Goal: Task Accomplishment & Management: Manage account settings

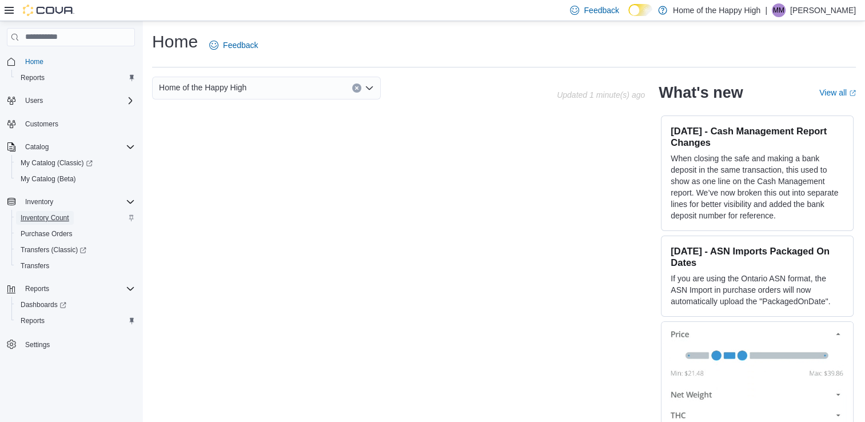
click at [41, 220] on span "Inventory Count" at bounding box center [45, 217] width 49 height 9
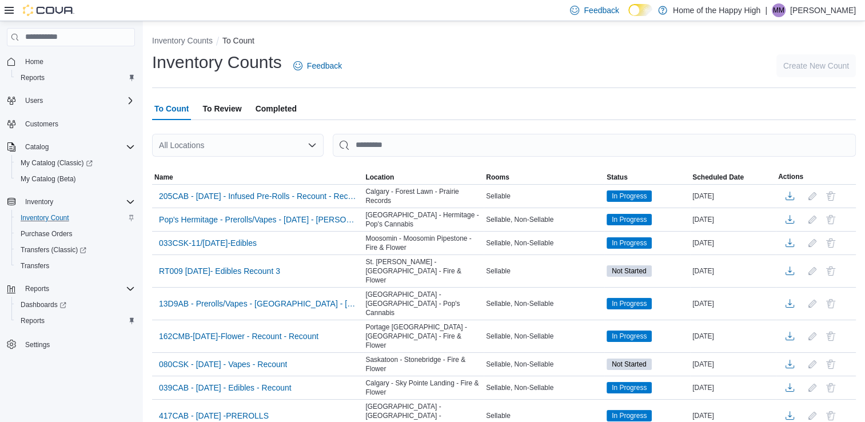
click at [245, 143] on div "All Locations" at bounding box center [238, 145] width 172 height 23
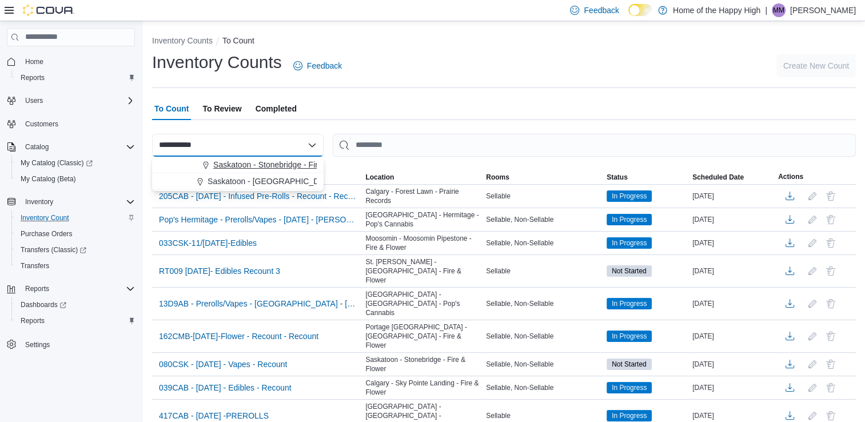
type input "**********"
click at [238, 166] on span "Saskatoon - Stonebridge - Fire & Flower" at bounding box center [284, 164] width 143 height 11
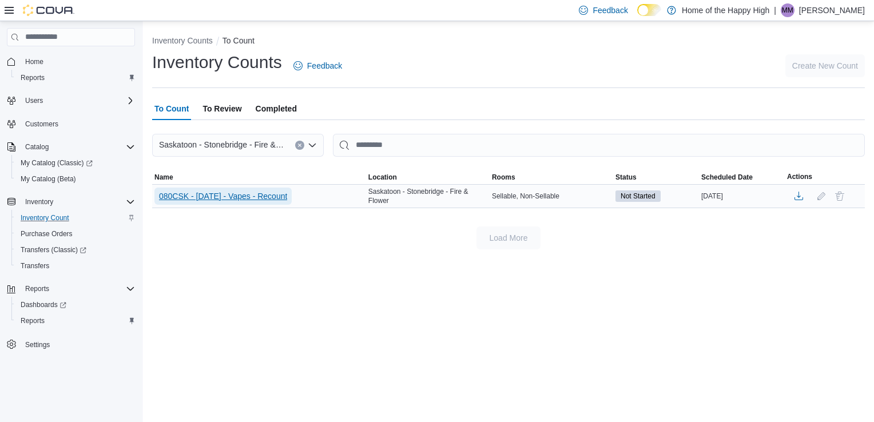
click at [266, 200] on span "080CSK - [DATE] - Vapes - Recount" at bounding box center [223, 195] width 128 height 11
click at [268, 194] on span "080CSK - [DATE] - Vapes - Recount" at bounding box center [223, 195] width 128 height 11
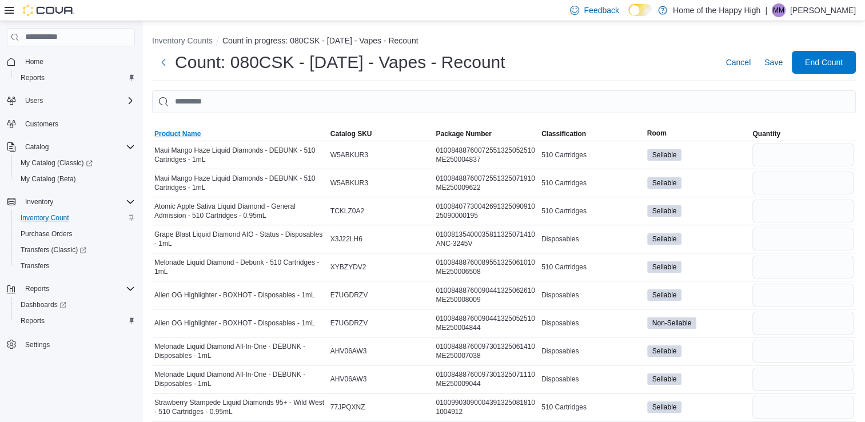
click at [188, 132] on span "Product Name" at bounding box center [177, 133] width 46 height 9
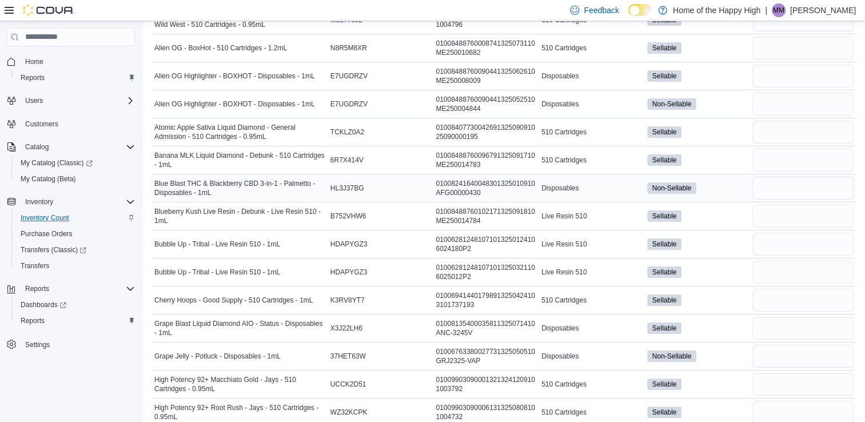
scroll to position [137, 0]
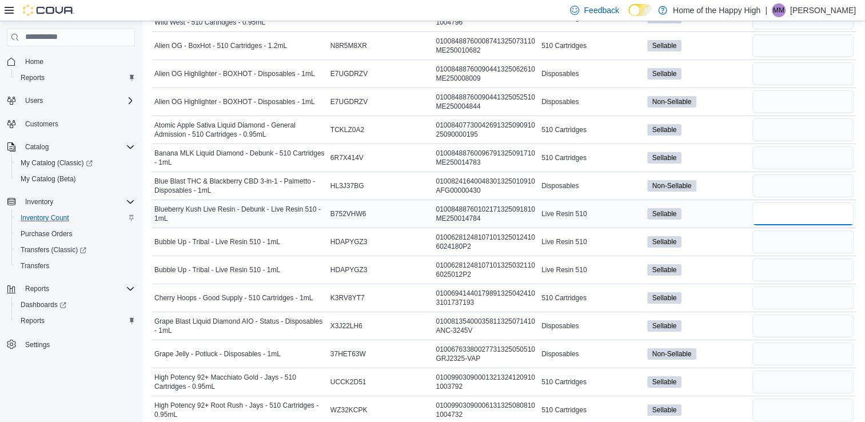
click at [768, 212] on input "number" at bounding box center [803, 213] width 101 height 23
type input "*"
click at [773, 235] on input "number" at bounding box center [803, 242] width 101 height 23
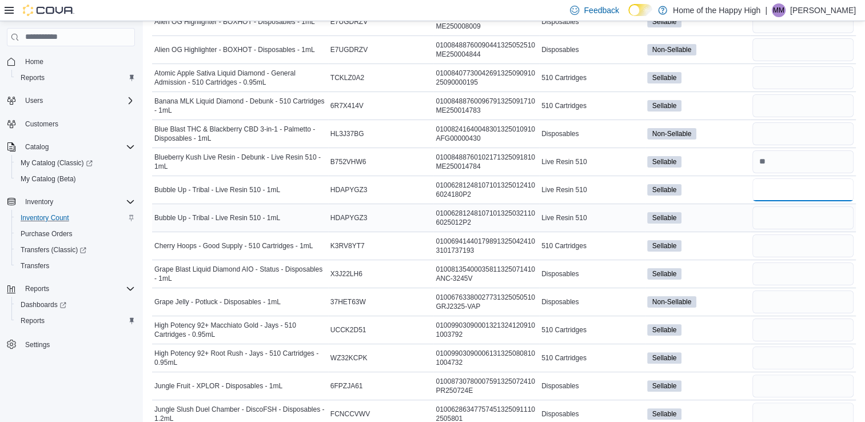
scroll to position [194, 0]
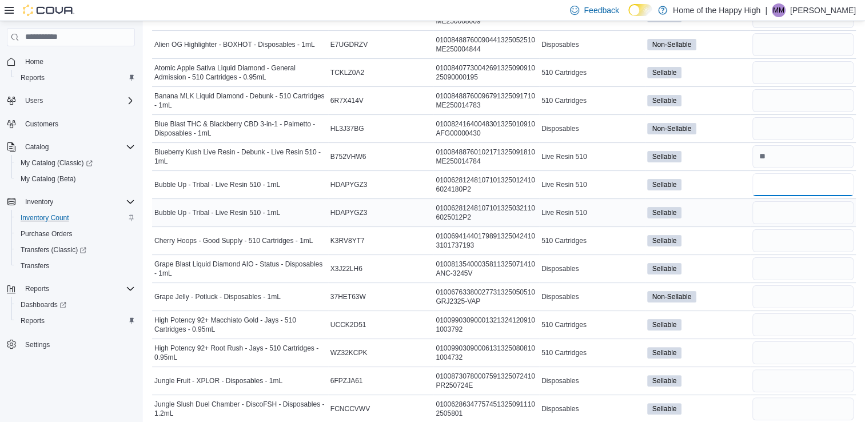
type input "*"
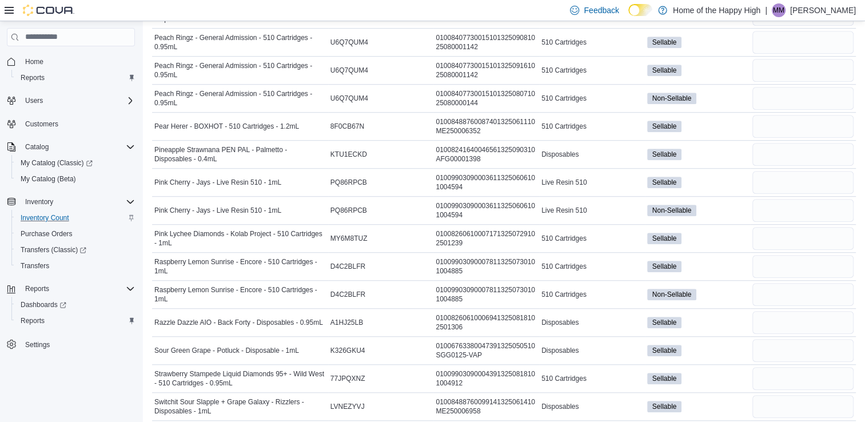
scroll to position [1095, 0]
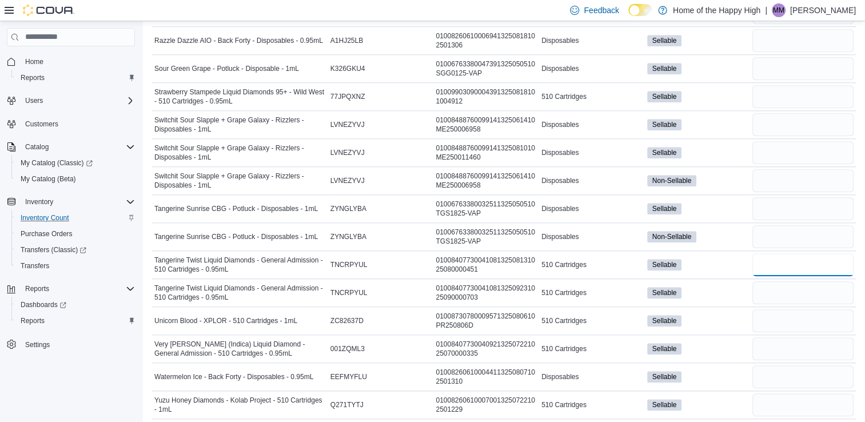
click at [767, 257] on input "number" at bounding box center [803, 264] width 101 height 23
type input "*"
click at [767, 339] on input "number" at bounding box center [803, 348] width 101 height 23
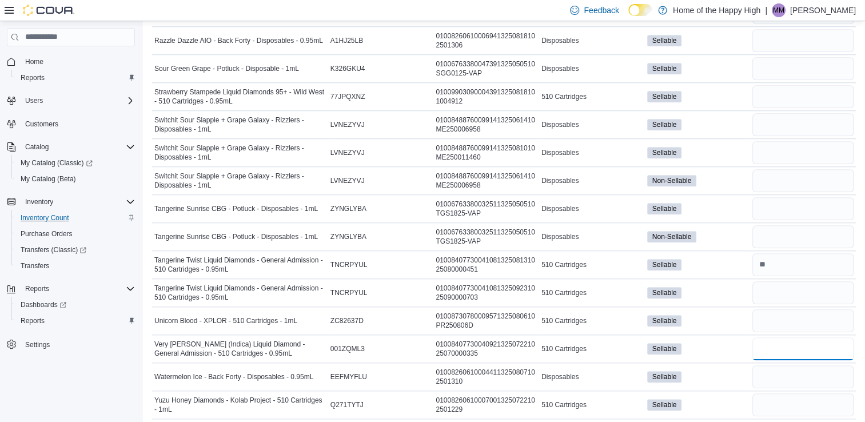
type input "*"
click at [788, 318] on input "number" at bounding box center [803, 320] width 101 height 23
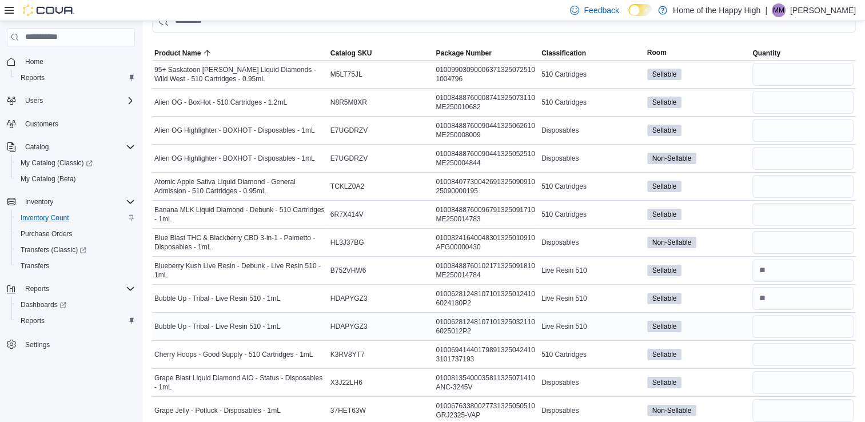
scroll to position [0, 0]
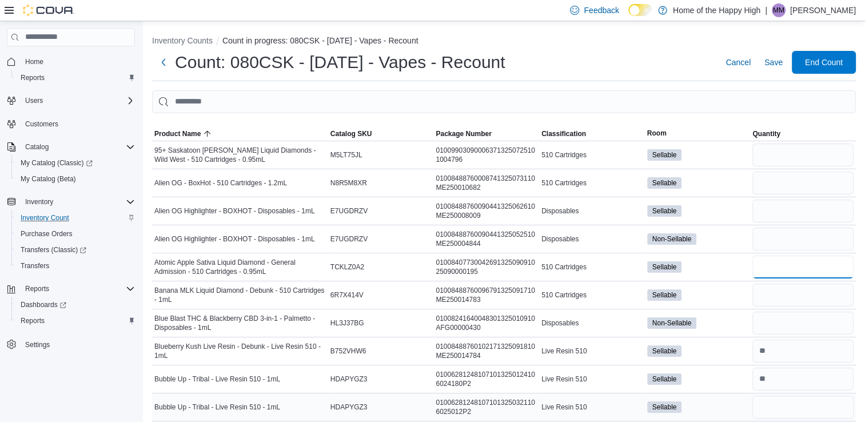
click at [796, 276] on input "number" at bounding box center [803, 267] width 101 height 23
type input "*"
click at [796, 276] on input "*" at bounding box center [803, 267] width 101 height 23
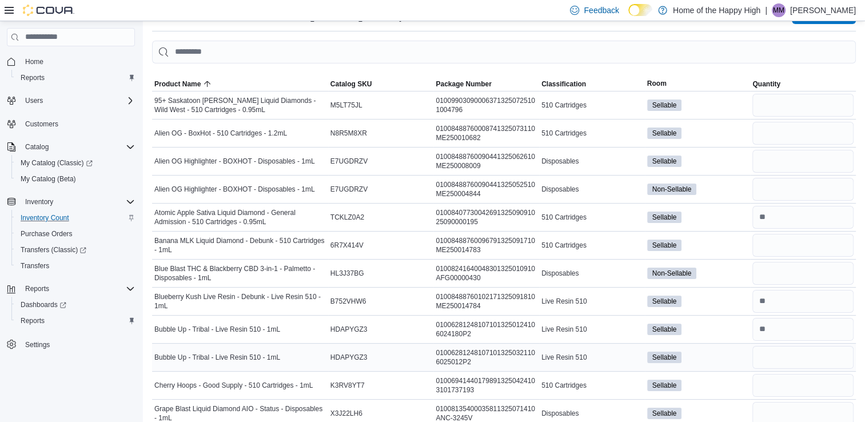
scroll to position [47, 0]
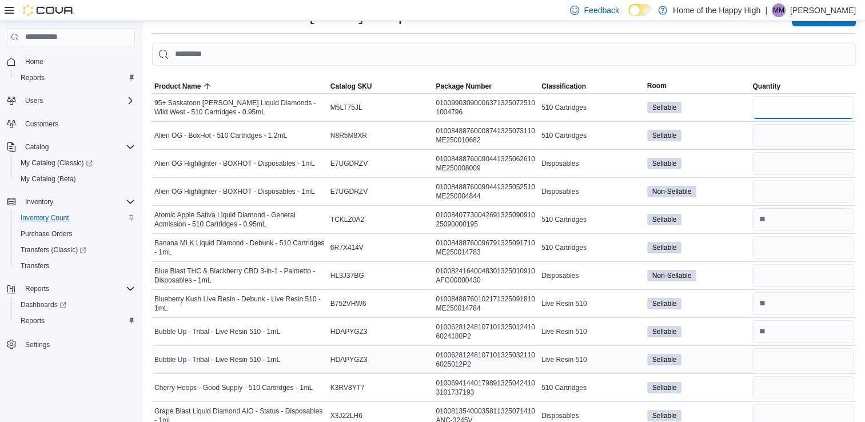
click at [768, 114] on input "number" at bounding box center [803, 107] width 101 height 23
type input "*"
click at [783, 130] on input "number" at bounding box center [803, 135] width 101 height 23
type input "*"
click at [768, 166] on input "number" at bounding box center [803, 163] width 101 height 23
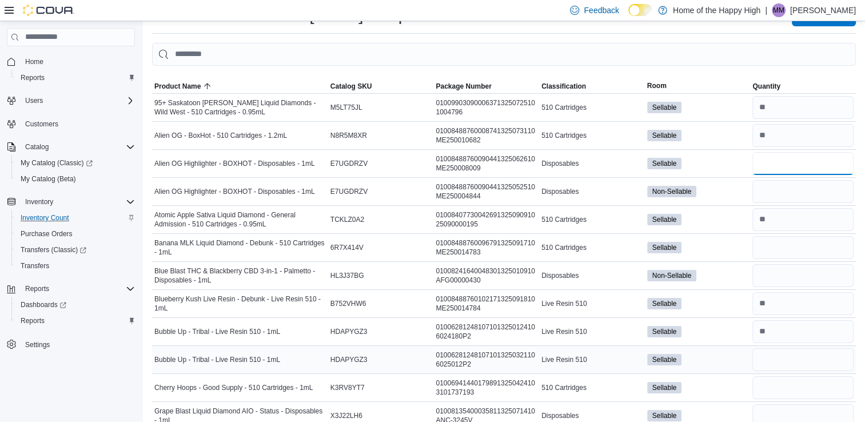
type input "*"
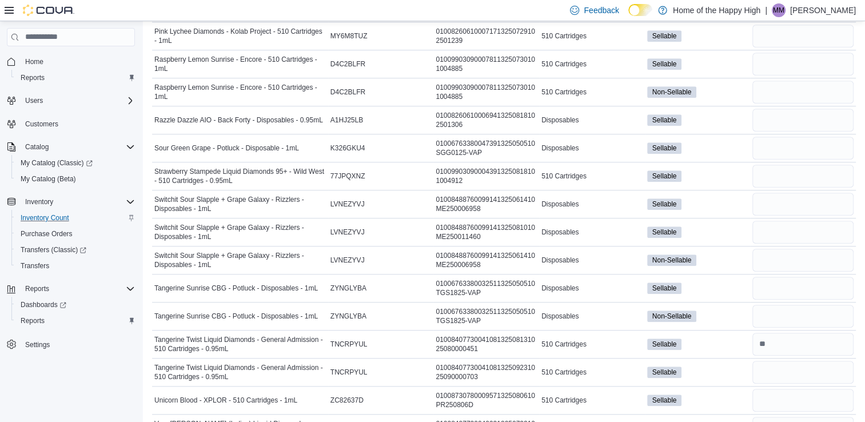
scroll to position [1017, 0]
click at [760, 196] on input "number" at bounding box center [803, 203] width 101 height 23
click at [781, 225] on input "number" at bounding box center [803, 231] width 101 height 23
type input "*"
click at [787, 198] on input "number" at bounding box center [803, 203] width 101 height 23
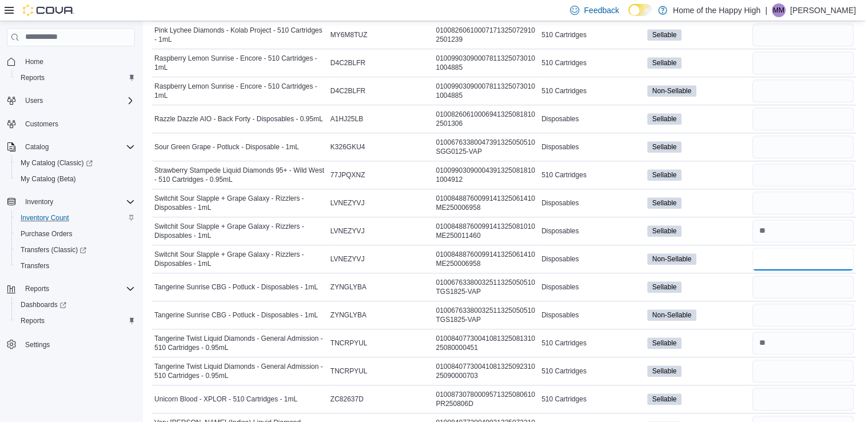
click at [796, 257] on input "number" at bounding box center [803, 259] width 101 height 23
click at [772, 278] on input "number" at bounding box center [803, 287] width 101 height 23
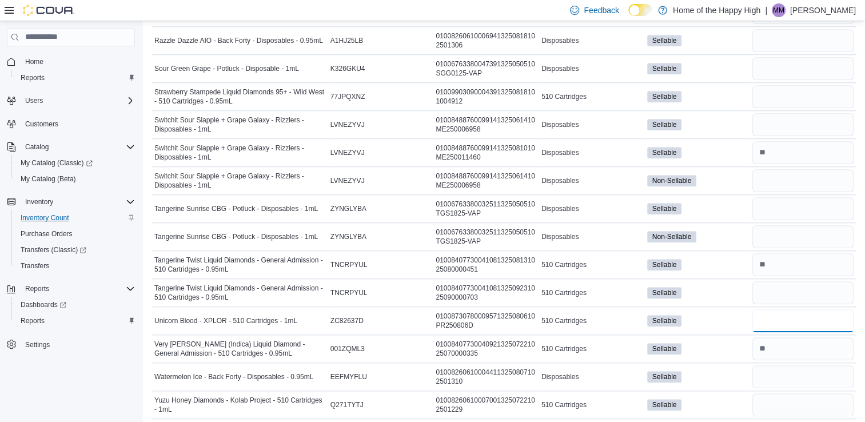
click at [766, 313] on input "number" at bounding box center [803, 320] width 101 height 23
type input "*"
click at [772, 399] on input "number" at bounding box center [803, 405] width 101 height 23
type input "*"
click at [771, 374] on input "number" at bounding box center [803, 377] width 101 height 23
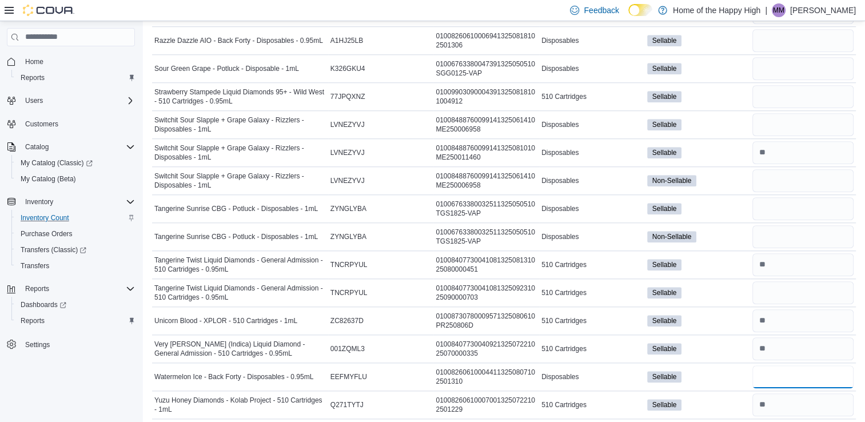
type input "*"
click at [776, 291] on input "number" at bounding box center [803, 292] width 101 height 23
click at [776, 265] on input "number" at bounding box center [803, 264] width 101 height 23
type input "*"
click at [769, 287] on input "number" at bounding box center [803, 292] width 101 height 23
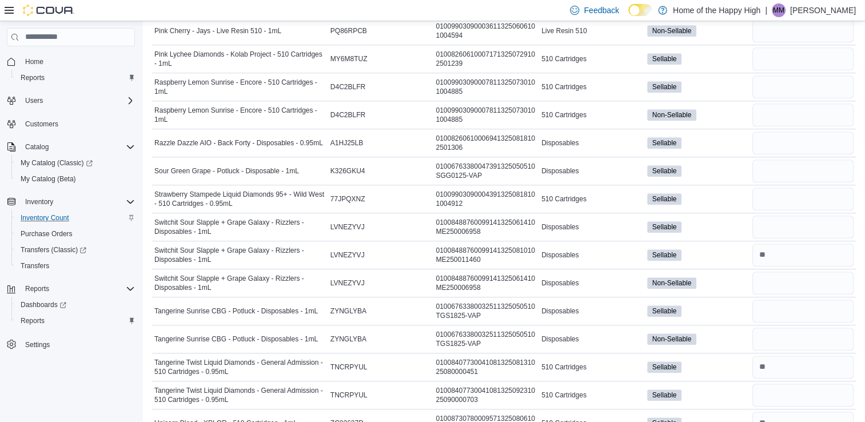
scroll to position [992, 0]
click at [776, 204] on input "number" at bounding box center [803, 200] width 101 height 23
type input "*"
click at [778, 223] on input "number" at bounding box center [803, 228] width 101 height 23
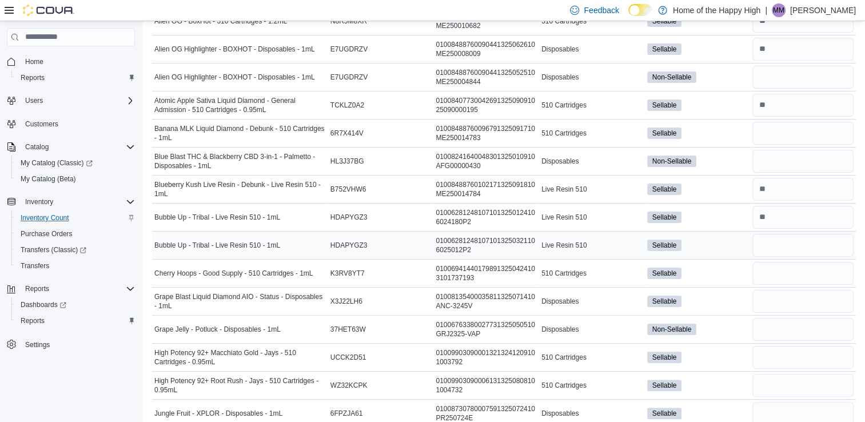
scroll to position [0, 0]
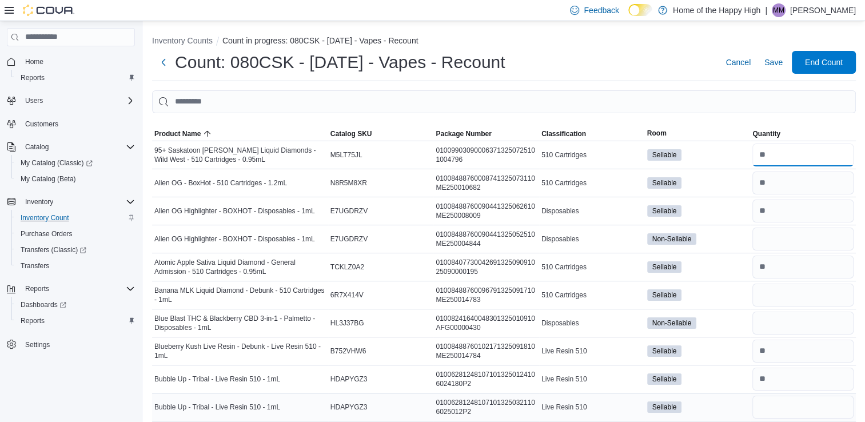
click at [791, 161] on input "number" at bounding box center [803, 155] width 101 height 23
type input "*"
click at [781, 321] on input "number" at bounding box center [803, 323] width 101 height 23
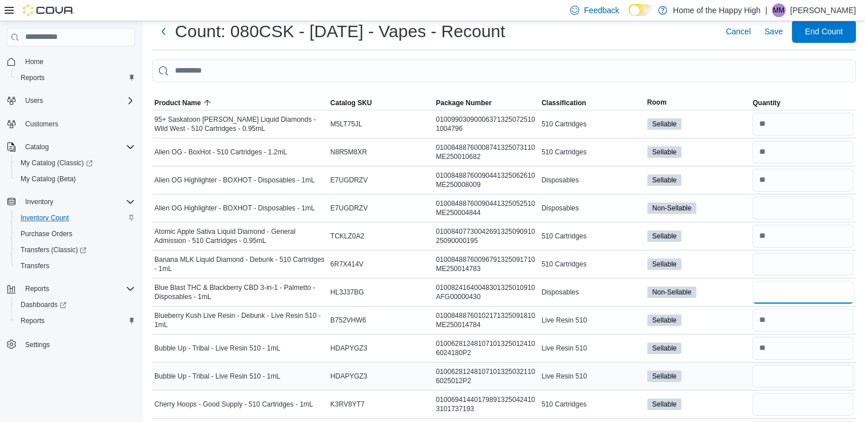
scroll to position [32, 0]
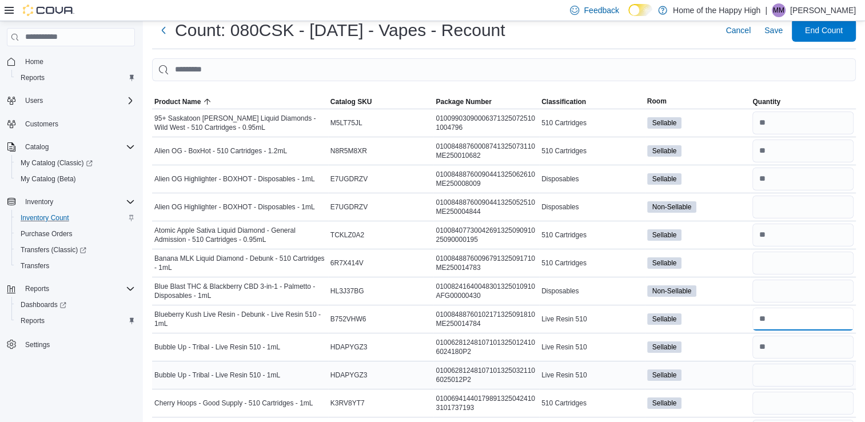
click at [783, 315] on input "number" at bounding box center [803, 319] width 101 height 23
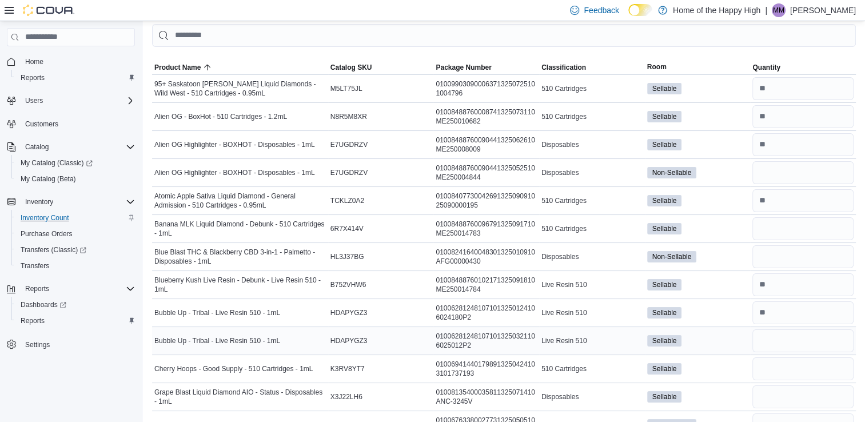
scroll to position [70, 0]
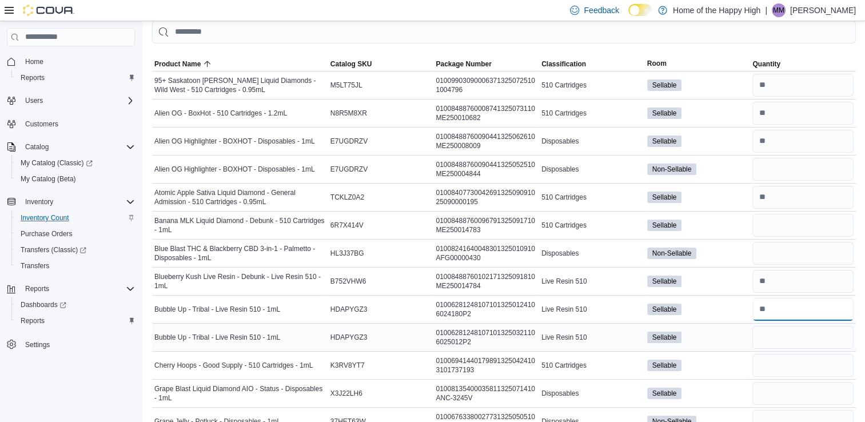
click at [783, 315] on input "number" at bounding box center [803, 309] width 101 height 23
click at [779, 335] on input "number" at bounding box center [803, 337] width 101 height 23
type input "*"
click at [771, 370] on input "number" at bounding box center [803, 365] width 101 height 23
type input "*"
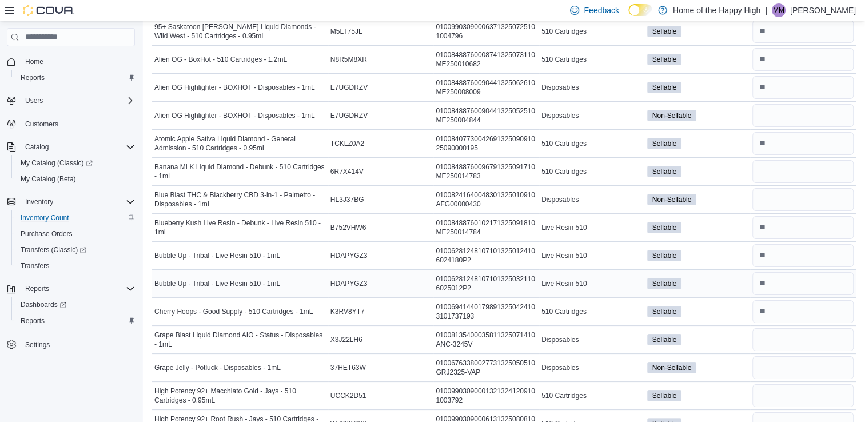
scroll to position [124, 0]
click at [771, 370] on input "number" at bounding box center [803, 367] width 101 height 23
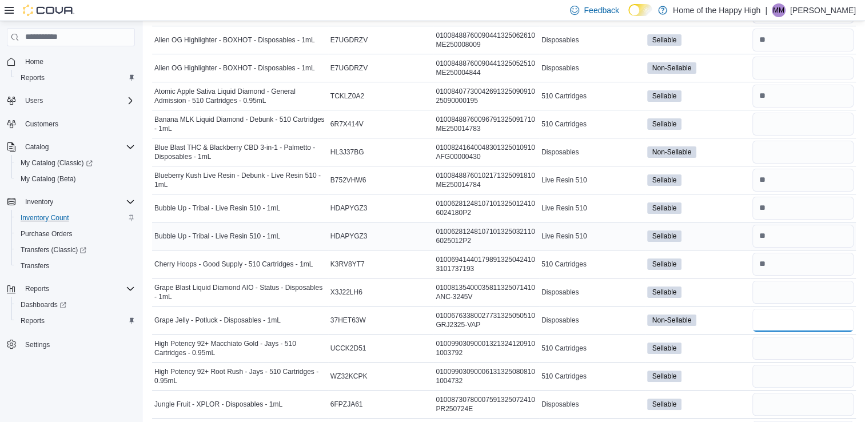
scroll to position [183, 0]
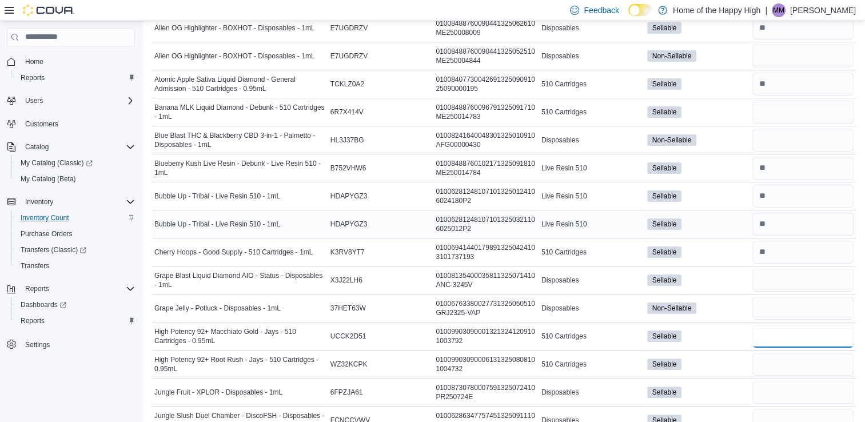
click at [775, 332] on input "number" at bounding box center [803, 336] width 101 height 23
type input "*"
click at [773, 395] on input "number" at bounding box center [803, 392] width 101 height 23
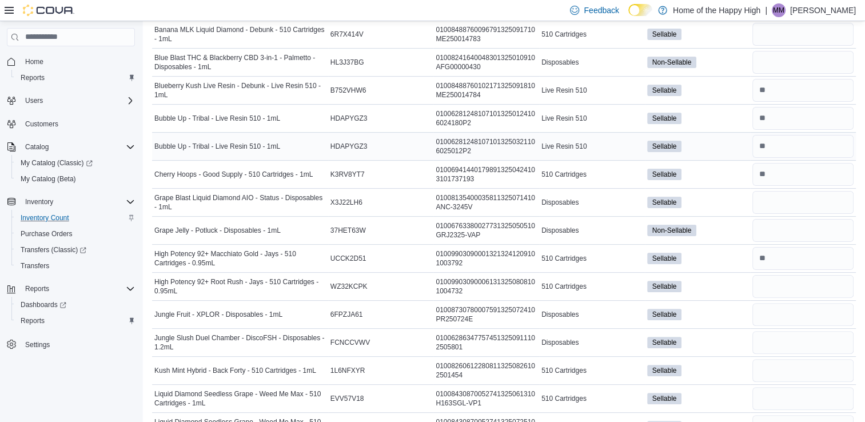
scroll to position [262, 0]
click at [776, 342] on input "number" at bounding box center [803, 341] width 101 height 23
type input "*"
click at [768, 370] on input "number" at bounding box center [803, 369] width 101 height 23
click at [768, 389] on input "number" at bounding box center [803, 397] width 101 height 23
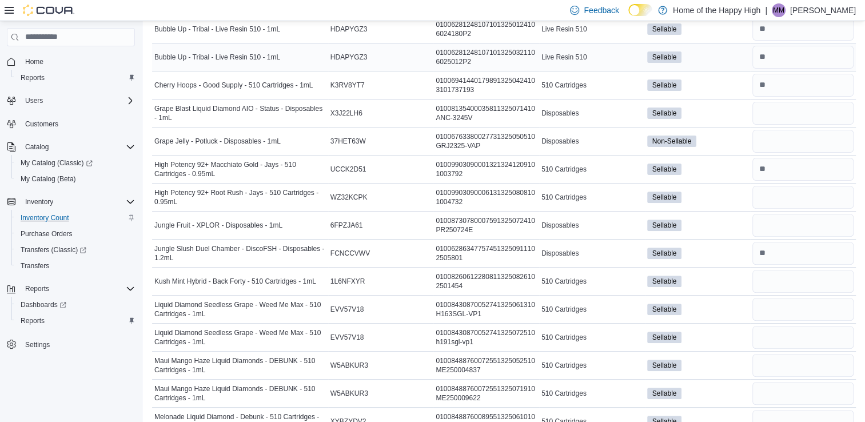
scroll to position [350, 0]
click at [782, 304] on input "number" at bounding box center [803, 309] width 101 height 23
type input "*"
click at [786, 335] on input "number" at bounding box center [803, 337] width 101 height 23
type input "*"
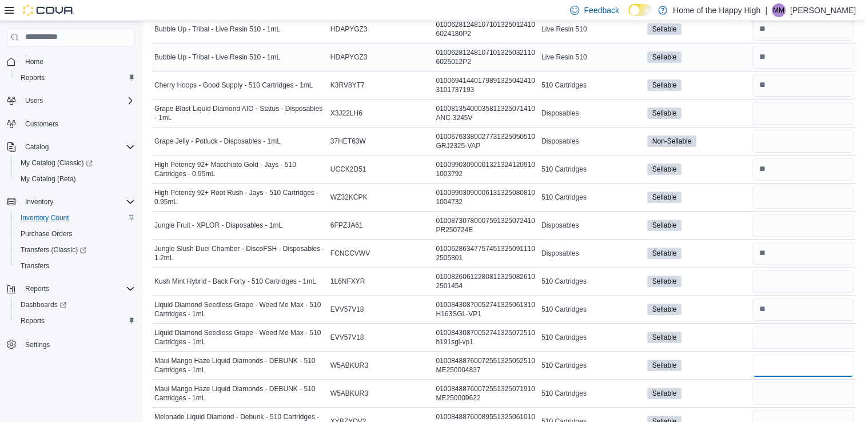
click at [785, 356] on input "number" at bounding box center [803, 365] width 101 height 23
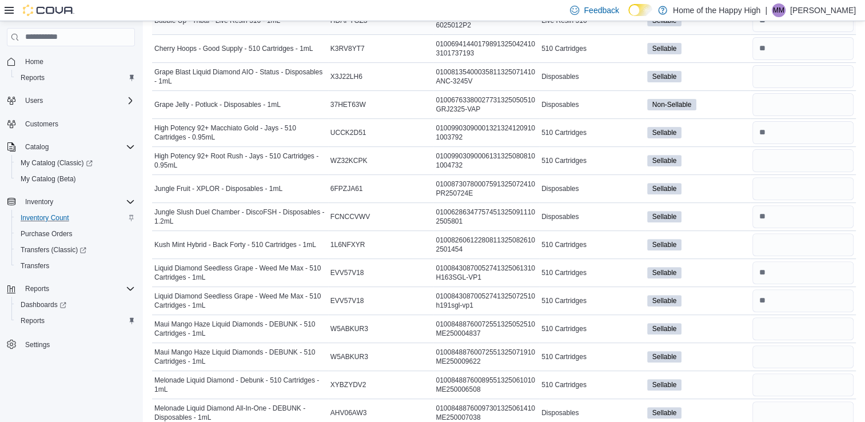
scroll to position [405, 0]
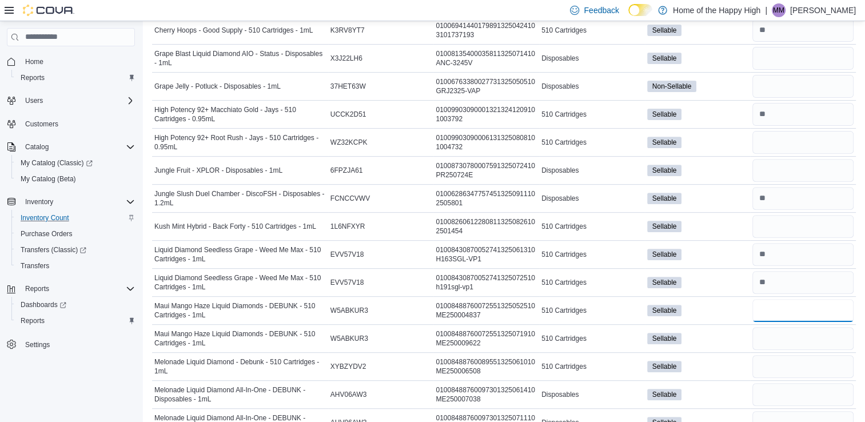
click at [795, 308] on input "number" at bounding box center [803, 310] width 101 height 23
type input "*"
click at [795, 333] on input "number" at bounding box center [803, 338] width 101 height 23
click at [790, 362] on input "number" at bounding box center [803, 366] width 101 height 23
type input "*"
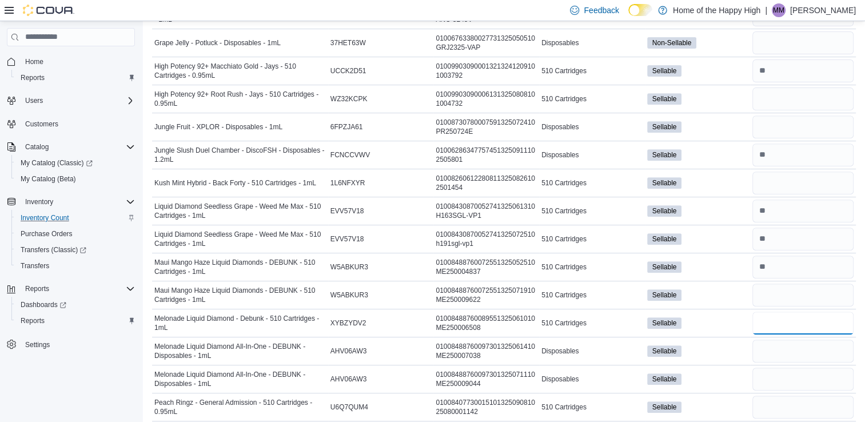
scroll to position [450, 0]
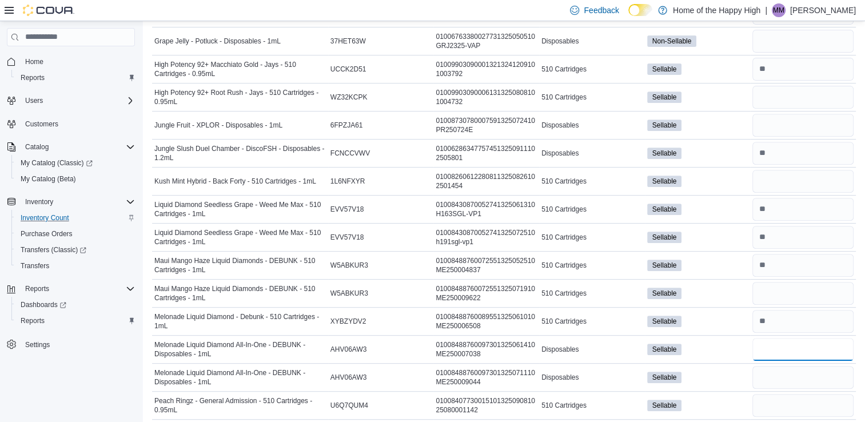
click at [783, 339] on input "number" at bounding box center [803, 349] width 101 height 23
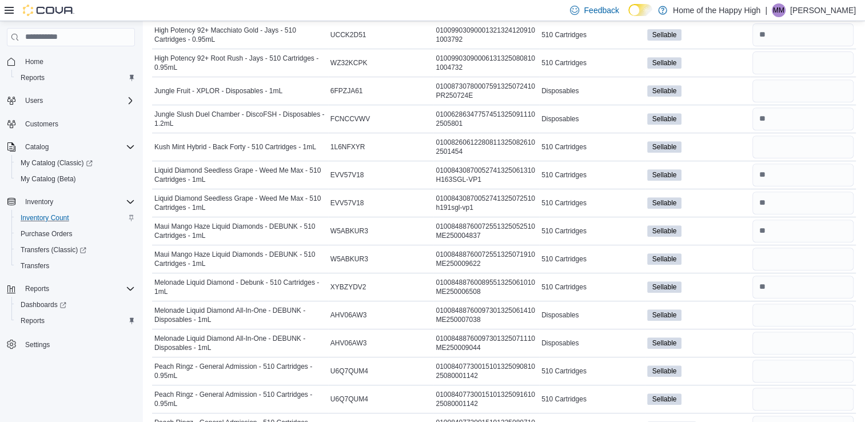
scroll to position [485, 0]
click at [787, 341] on input "number" at bounding box center [803, 342] width 101 height 23
click at [786, 316] on input "number" at bounding box center [803, 314] width 101 height 23
type input "*"
click at [780, 342] on input "number" at bounding box center [803, 342] width 101 height 23
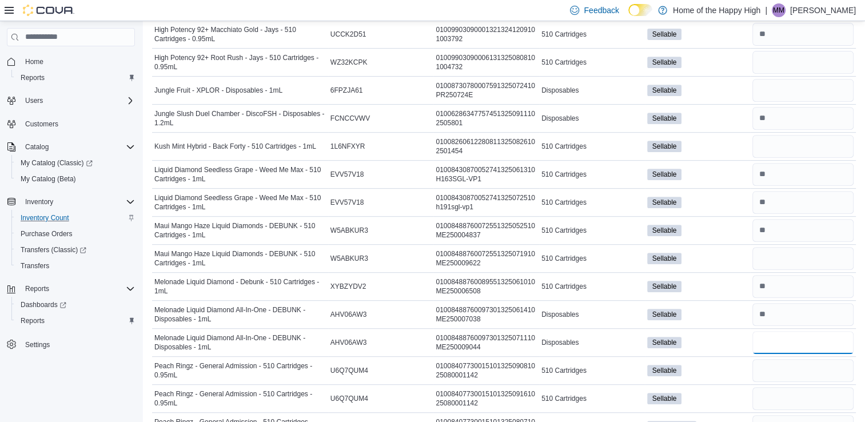
type input "*"
click at [775, 367] on input "number" at bounding box center [803, 370] width 101 height 23
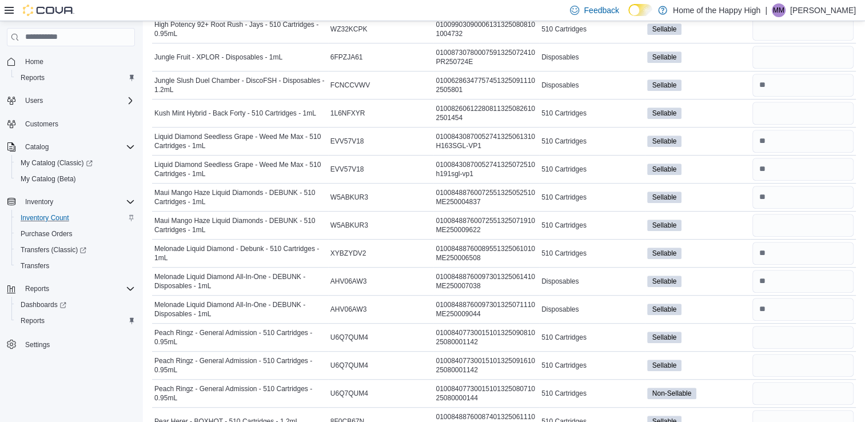
scroll to position [519, 0]
click at [772, 385] on input "number" at bounding box center [803, 392] width 101 height 23
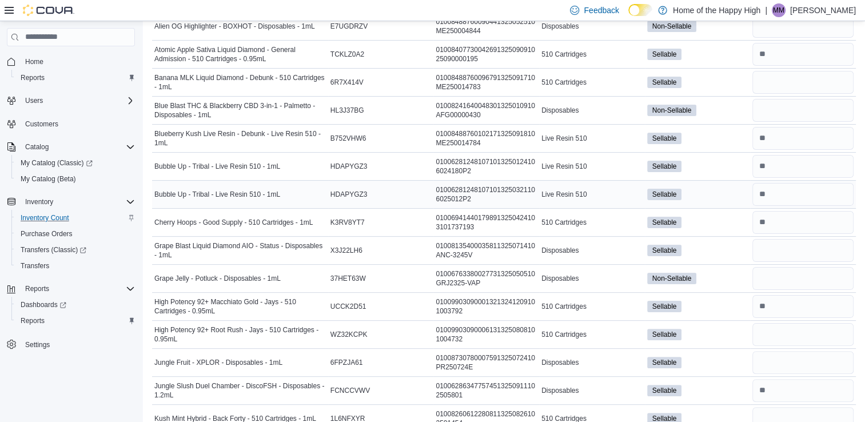
scroll to position [0, 0]
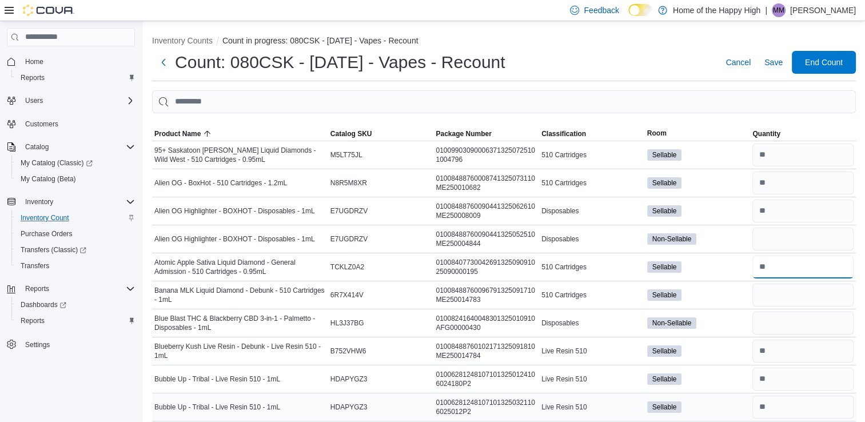
click at [786, 264] on input "number" at bounding box center [803, 267] width 101 height 23
type input "*"
click at [796, 345] on input "number" at bounding box center [803, 351] width 101 height 23
type input "*"
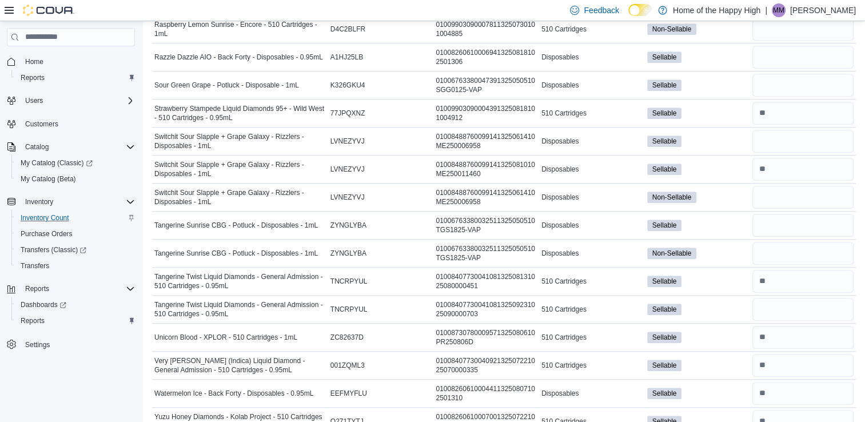
scroll to position [1095, 0]
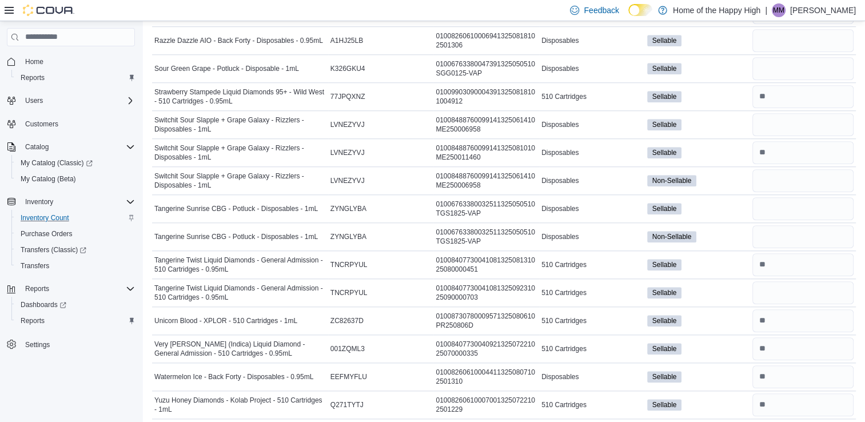
click at [802, 383] on div at bounding box center [804, 376] width 106 height 27
click at [800, 379] on input "number" at bounding box center [803, 377] width 101 height 23
type input "*"
click at [793, 406] on input "number" at bounding box center [803, 405] width 101 height 23
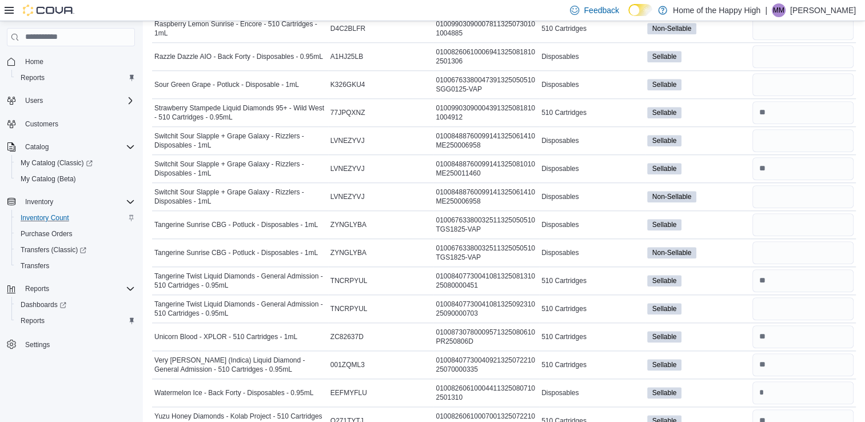
scroll to position [1078, 0]
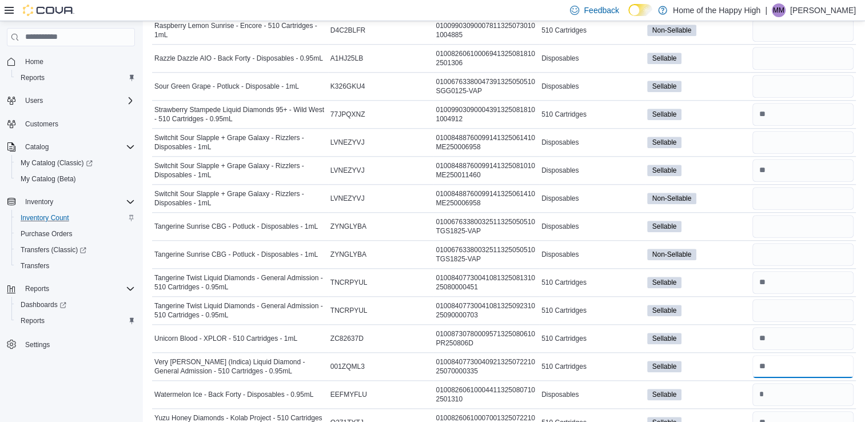
click at [787, 358] on input "number" at bounding box center [803, 366] width 101 height 23
type input "*"
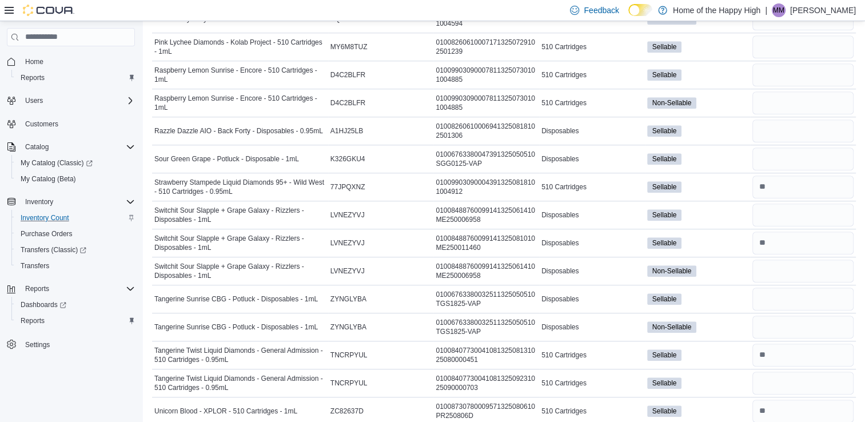
scroll to position [987, 0]
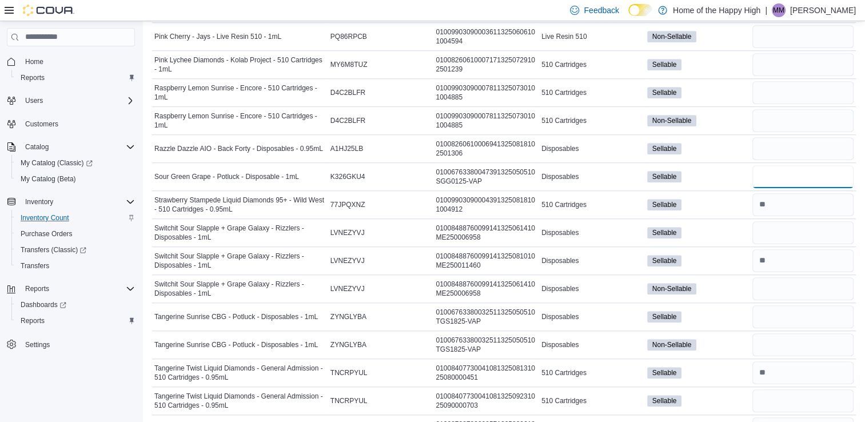
click at [762, 170] on input "number" at bounding box center [803, 176] width 101 height 23
type input "*"
click at [769, 142] on input "number" at bounding box center [803, 148] width 101 height 23
type input "*"
click at [772, 114] on input "number" at bounding box center [803, 120] width 101 height 23
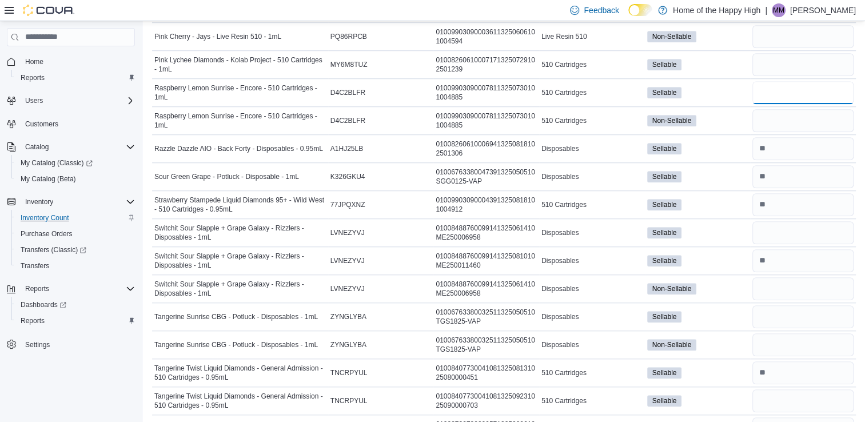
click at [774, 81] on input "number" at bounding box center [803, 92] width 101 height 23
type input "*"
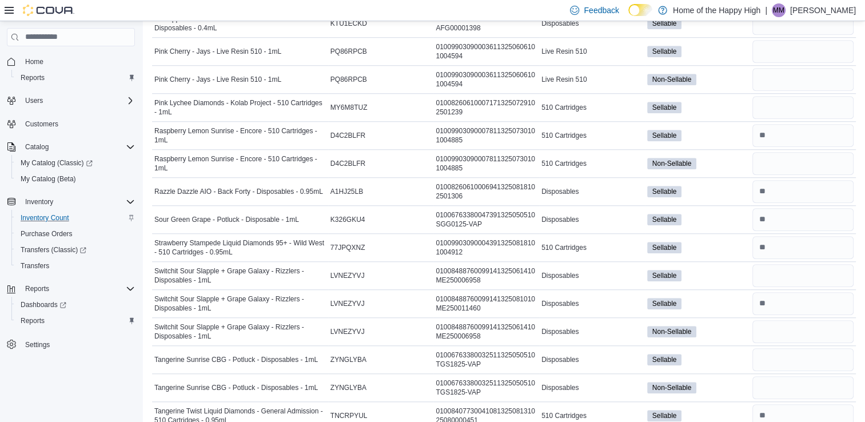
scroll to position [944, 0]
click at [778, 102] on input "number" at bounding box center [803, 108] width 101 height 23
type input "*"
click at [792, 74] on input "number" at bounding box center [803, 80] width 101 height 23
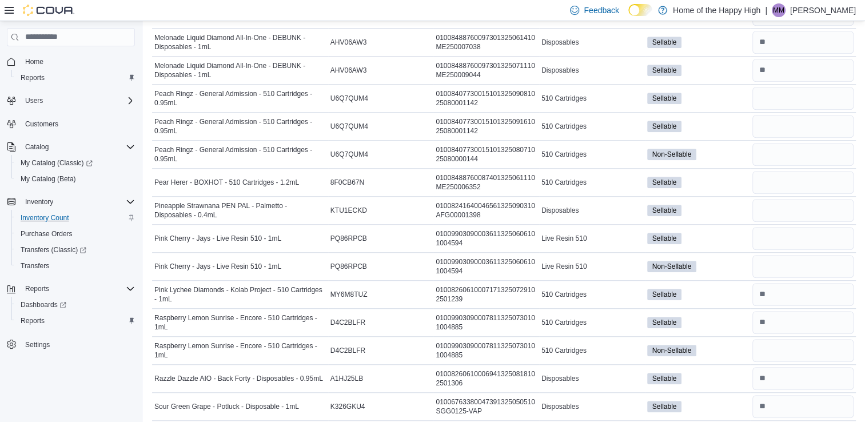
scroll to position [754, 0]
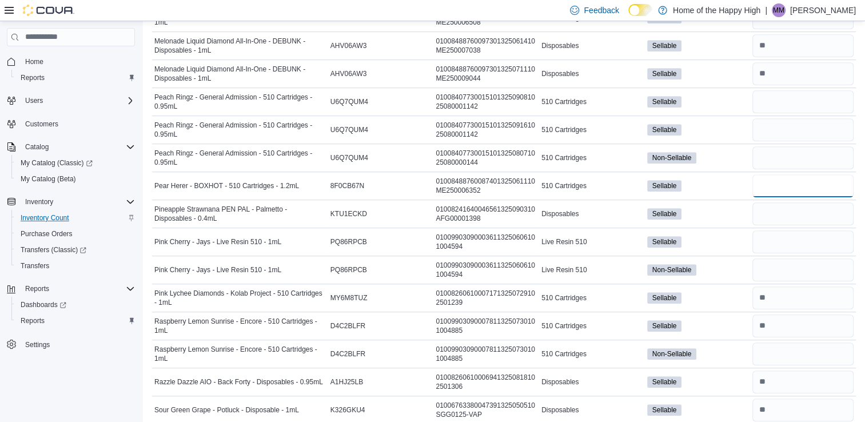
click at [778, 184] on input "number" at bounding box center [803, 185] width 101 height 23
type input "*"
click at [771, 126] on input "number" at bounding box center [803, 129] width 101 height 23
click at [778, 241] on input "number" at bounding box center [803, 242] width 101 height 23
type input "*"
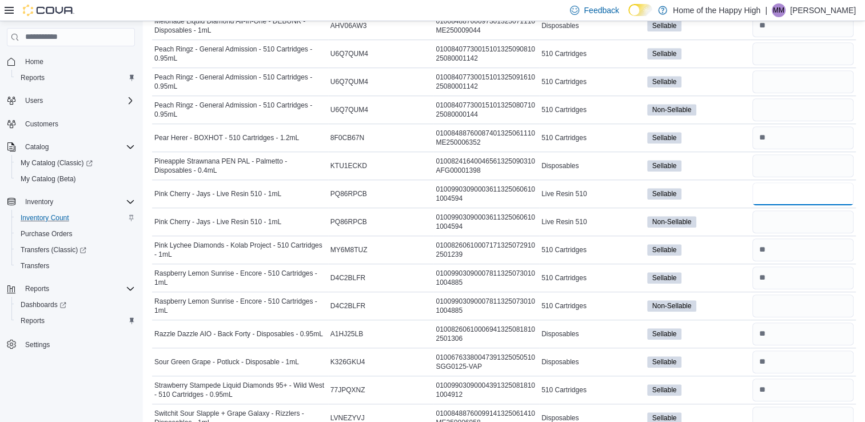
scroll to position [784, 0]
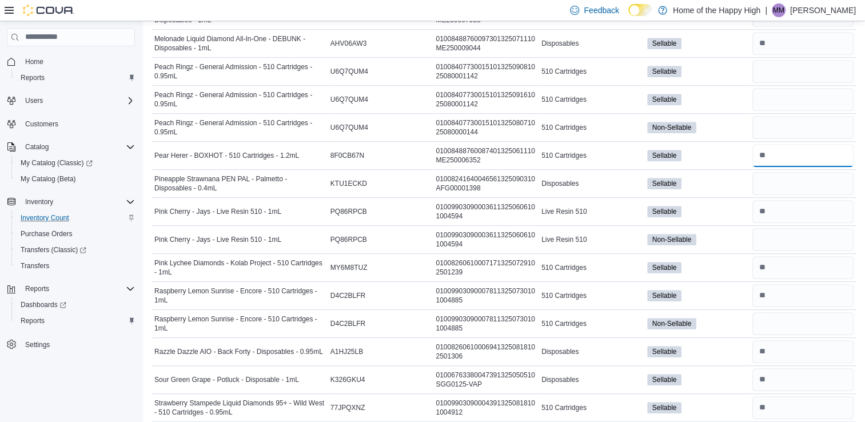
click at [802, 149] on input "number" at bounding box center [803, 155] width 101 height 23
type input "*"
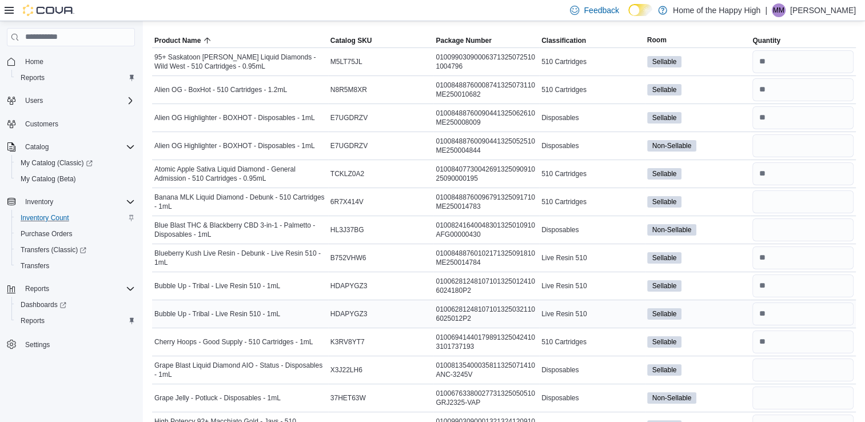
scroll to position [68, 0]
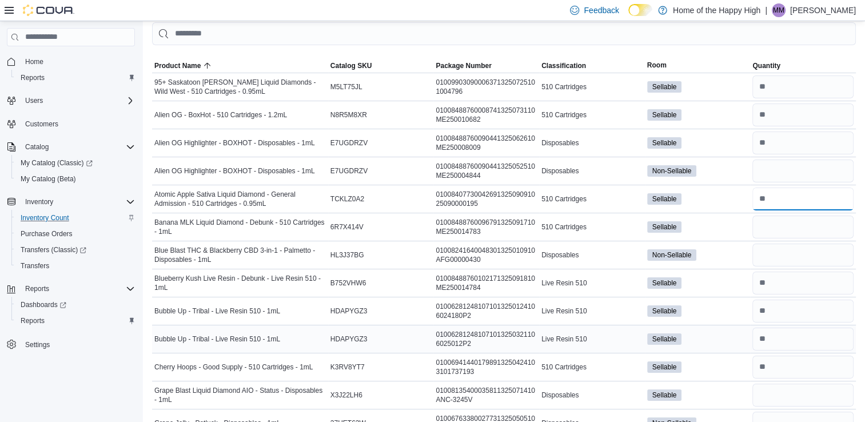
click at [792, 192] on input "number" at bounding box center [803, 199] width 101 height 23
type input "*"
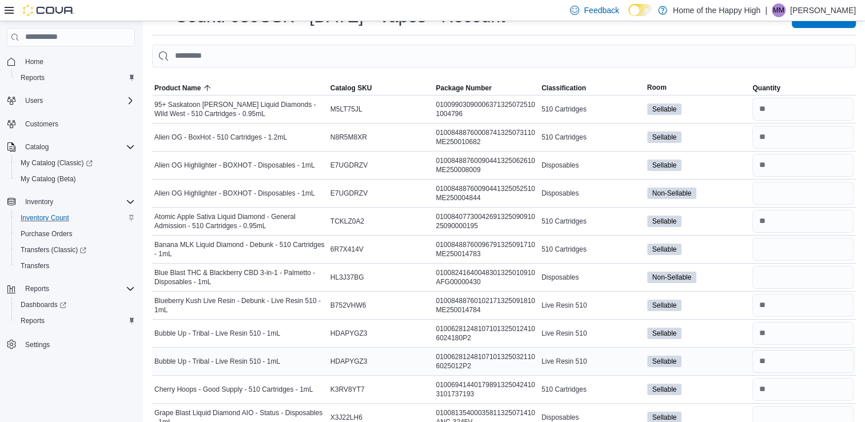
scroll to position [45, 0]
click at [793, 107] on input "number" at bounding box center [803, 109] width 101 height 23
type input "*"
click at [800, 140] on input "number" at bounding box center [803, 137] width 101 height 23
type input "*"
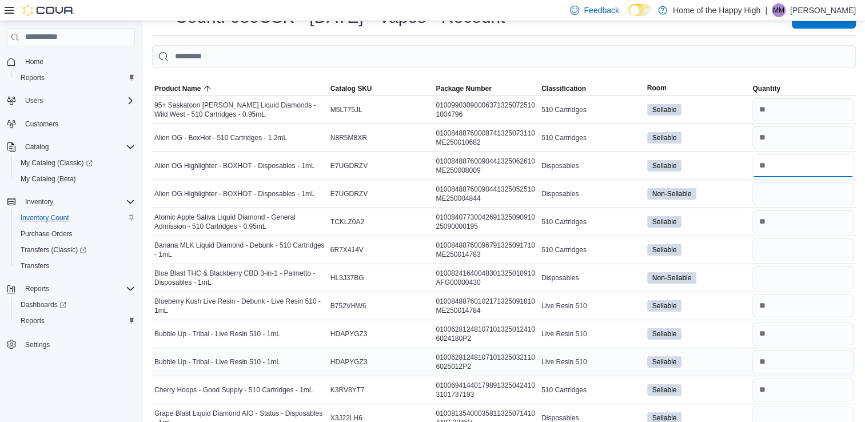
click at [785, 167] on input "number" at bounding box center [803, 165] width 101 height 23
type input "*"
click at [785, 220] on input "number" at bounding box center [803, 222] width 101 height 23
type input "*"
click at [785, 259] on input "number" at bounding box center [803, 250] width 101 height 23
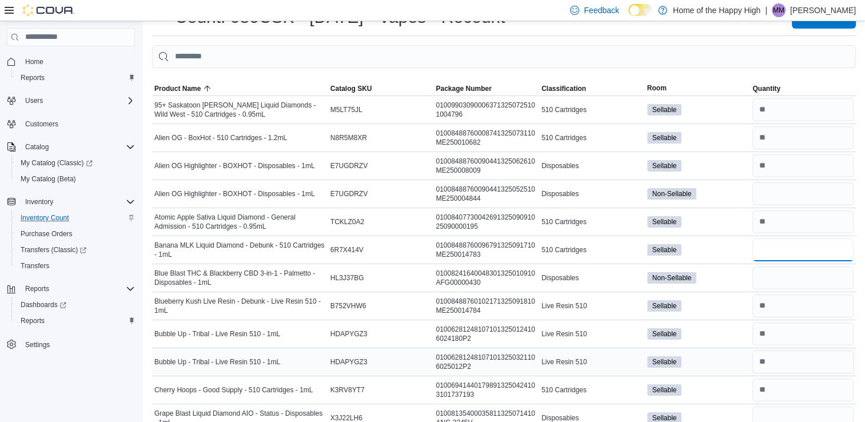
type input "*"
click at [791, 301] on input "number" at bounding box center [803, 306] width 101 height 23
click at [779, 393] on input "number" at bounding box center [803, 390] width 101 height 23
type input "*"
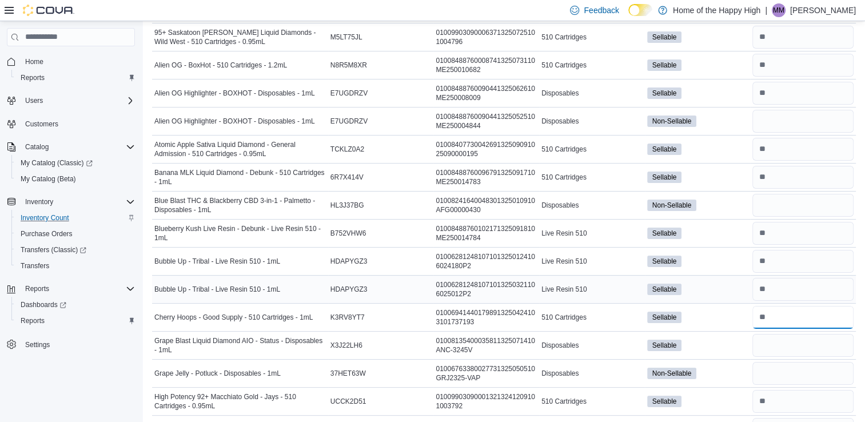
scroll to position [118, 0]
drag, startPoint x: 779, startPoint y: 393, endPoint x: 780, endPoint y: 342, distance: 51.5
click at [780, 342] on input "number" at bounding box center [803, 344] width 101 height 23
type input "*"
click at [780, 372] on input "number" at bounding box center [803, 373] width 101 height 23
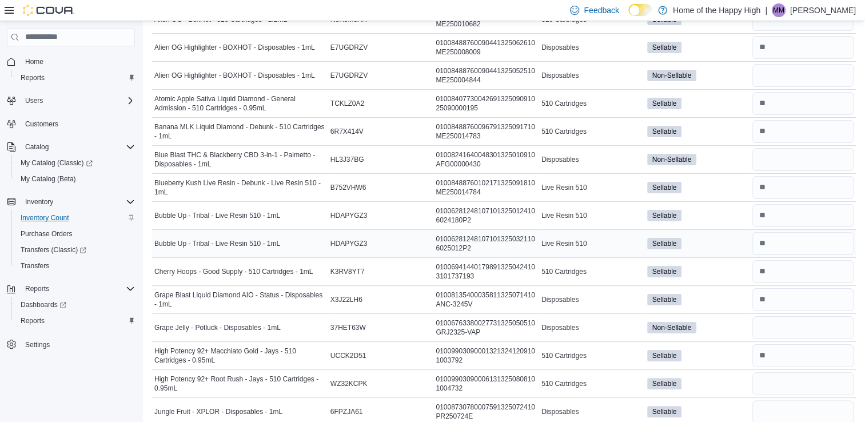
scroll to position [164, 0]
click at [779, 329] on input "number" at bounding box center [803, 327] width 101 height 23
click at [785, 354] on input "number" at bounding box center [803, 355] width 101 height 23
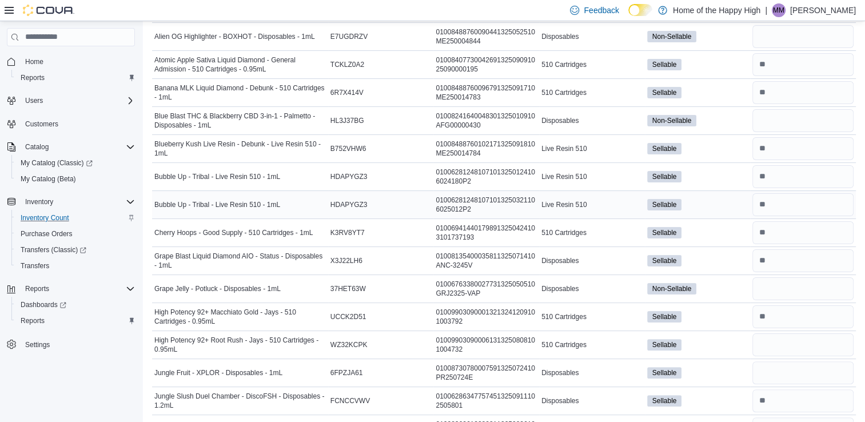
scroll to position [203, 0]
click at [780, 342] on input "number" at bounding box center [803, 344] width 101 height 23
type input "*"
click at [771, 368] on input "number" at bounding box center [803, 372] width 101 height 23
type input "*"
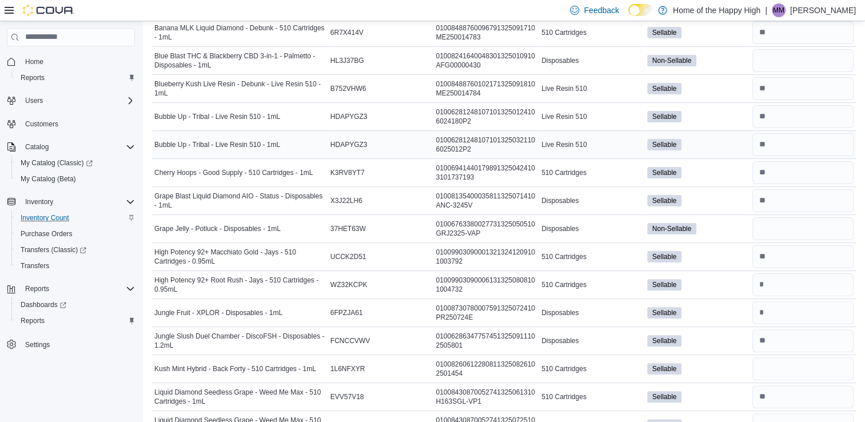
scroll to position [277, 0]
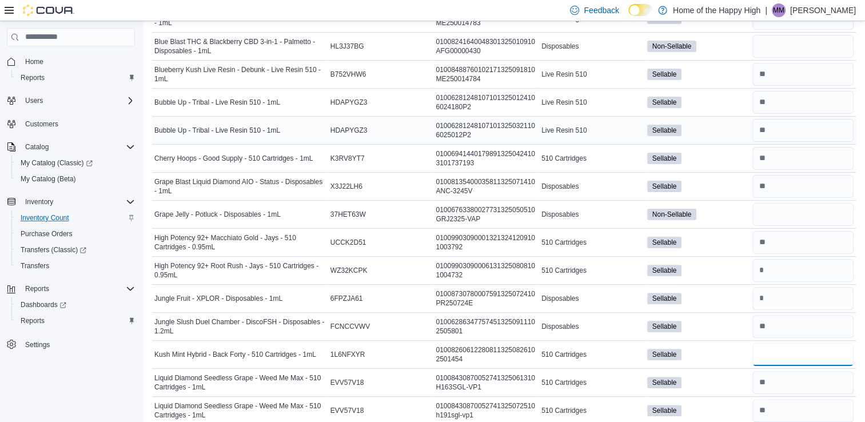
click at [772, 350] on input "number" at bounding box center [803, 354] width 101 height 23
type input "*"
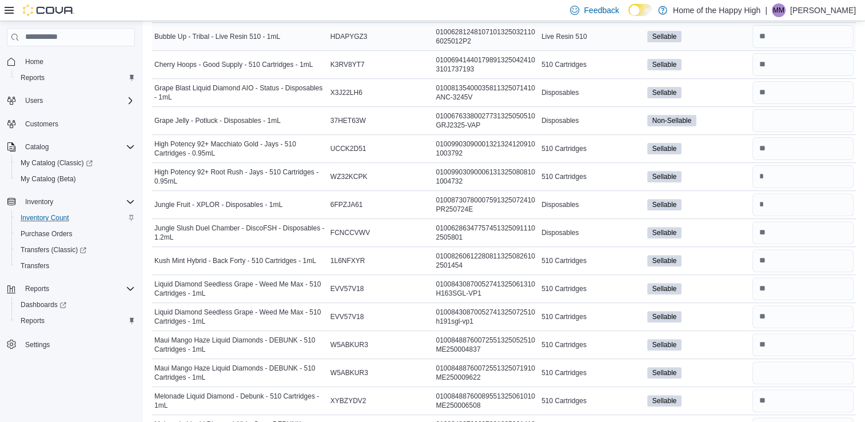
scroll to position [371, 0]
click at [837, 315] on input "number" at bounding box center [803, 316] width 101 height 23
type input "*"
click at [824, 340] on input "number" at bounding box center [803, 344] width 101 height 23
click at [796, 374] on input "number" at bounding box center [803, 372] width 101 height 23
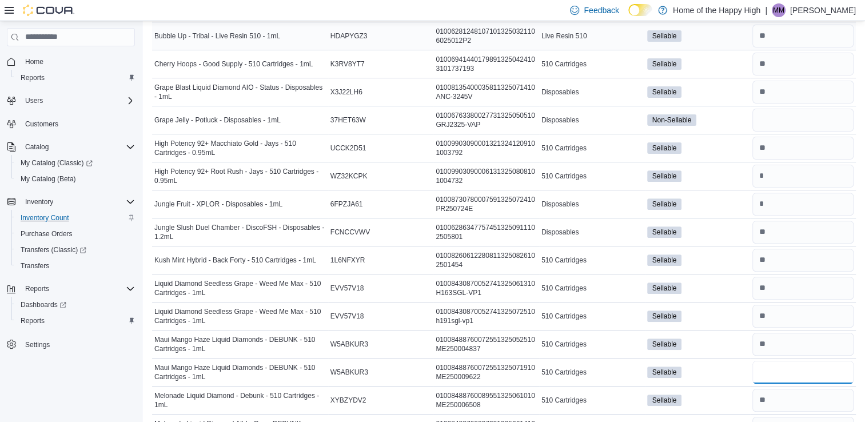
type input "*"
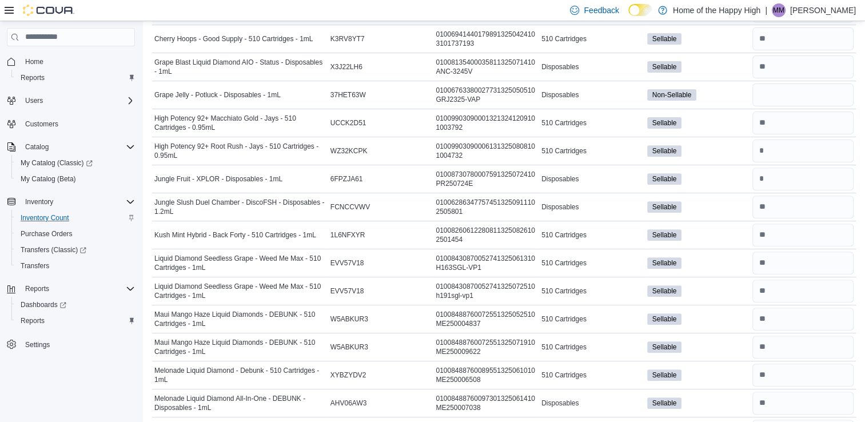
scroll to position [404, 0]
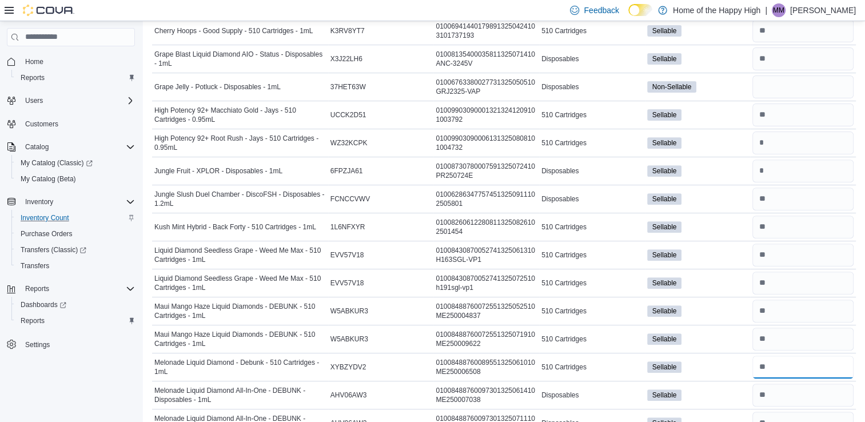
click at [795, 370] on input "number" at bounding box center [803, 367] width 101 height 23
type input "*"
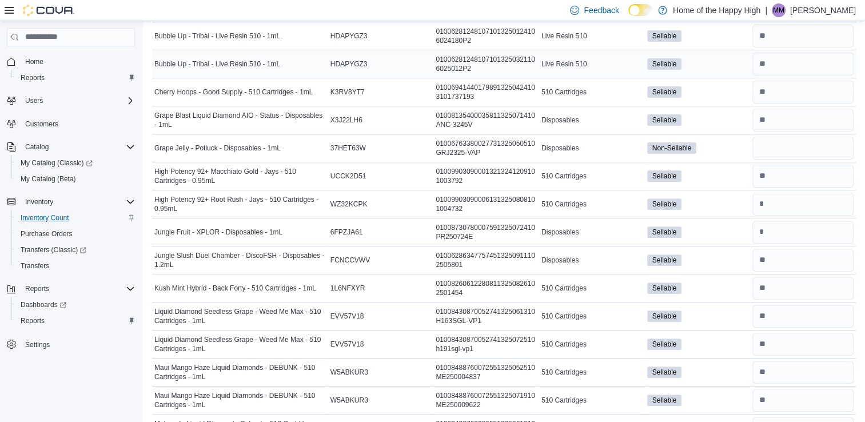
scroll to position [346, 0]
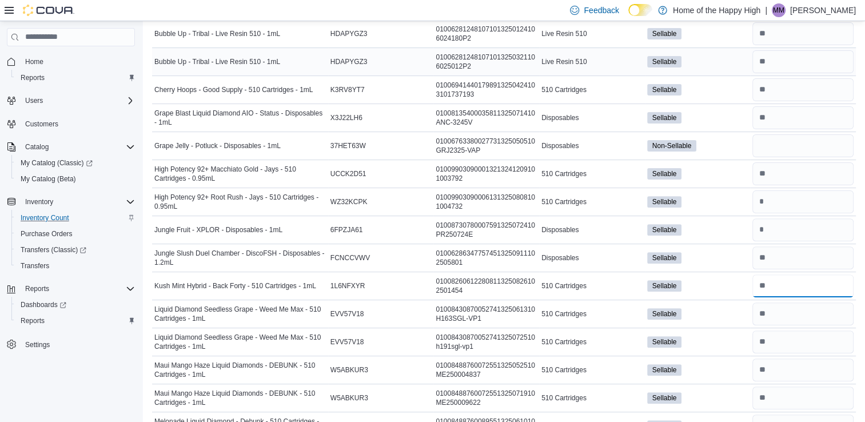
click at [776, 285] on input "number" at bounding box center [803, 286] width 101 height 23
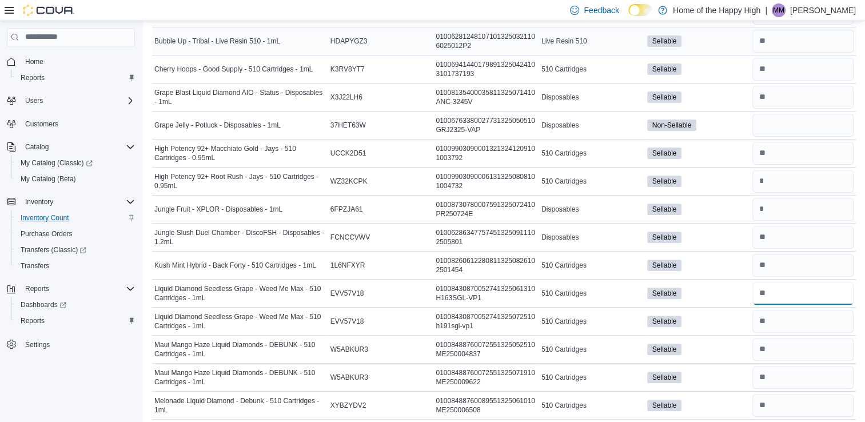
click at [776, 285] on input "number" at bounding box center [803, 293] width 101 height 23
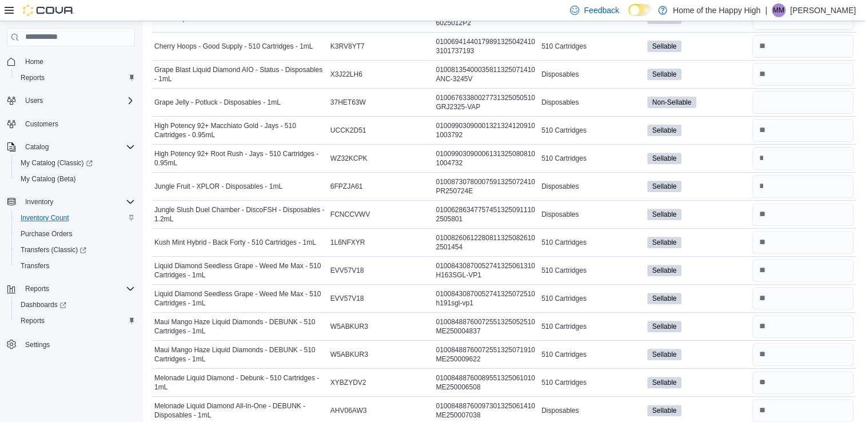
scroll to position [391, 0]
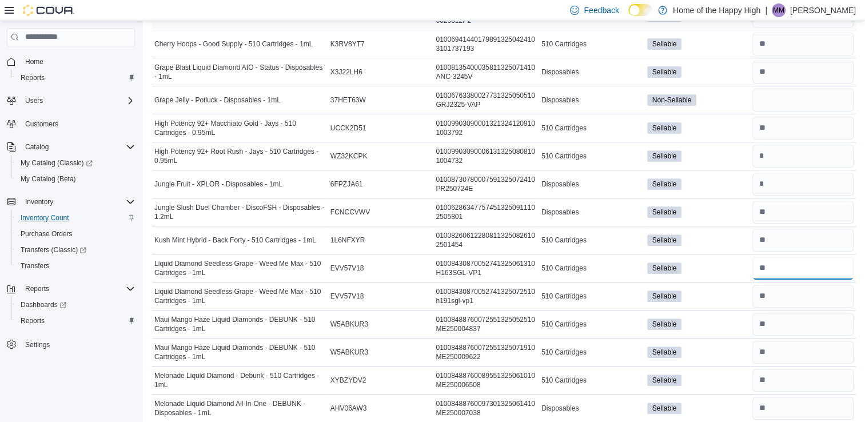
click at [783, 263] on input "number" at bounding box center [803, 268] width 101 height 23
click at [776, 268] on input "number" at bounding box center [803, 268] width 101 height 23
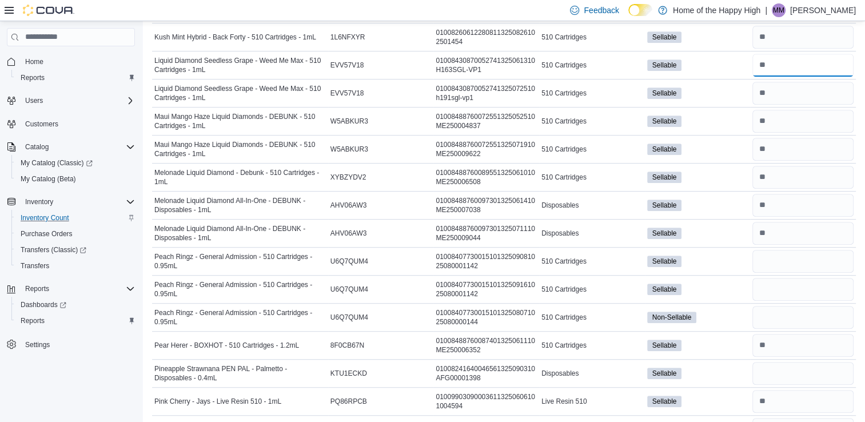
scroll to position [609, 0]
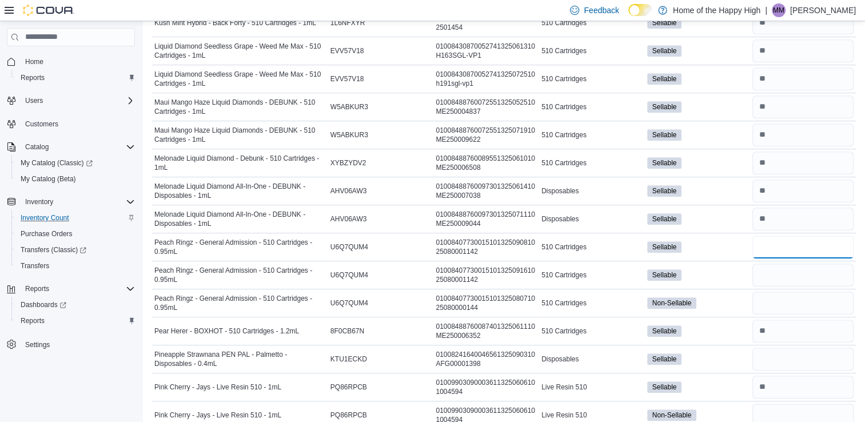
click at [776, 243] on input "number" at bounding box center [803, 247] width 101 height 23
type input "*"
click at [776, 277] on input "number" at bounding box center [803, 275] width 101 height 23
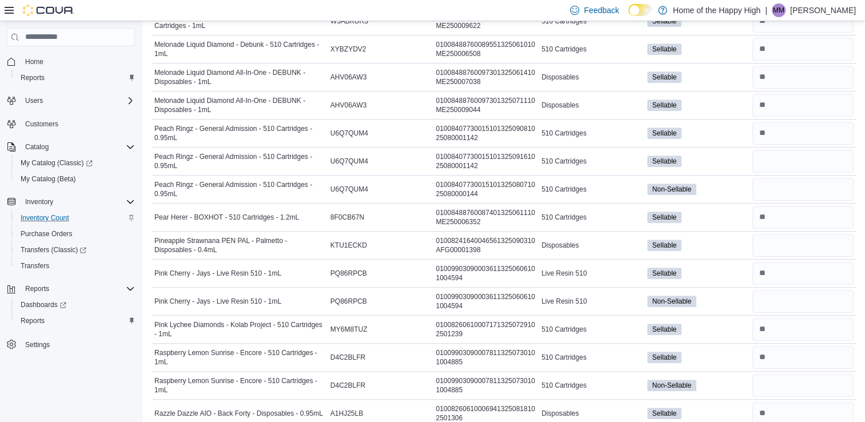
scroll to position [723, 0]
click at [812, 76] on input "number" at bounding box center [803, 76] width 101 height 23
type input "*"
click at [785, 246] on input "number" at bounding box center [803, 244] width 101 height 23
type input "*"
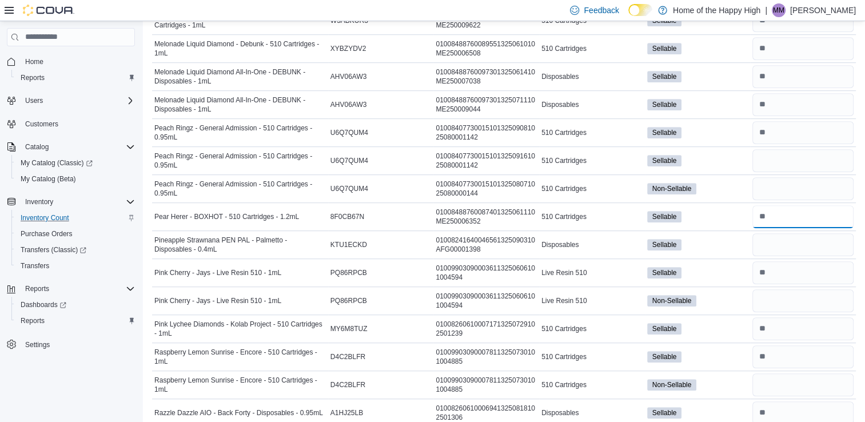
click at [781, 219] on input "number" at bounding box center [803, 216] width 101 height 23
type input "*"
click at [785, 241] on input "number" at bounding box center [803, 244] width 101 height 23
click at [785, 266] on input "number" at bounding box center [803, 272] width 101 height 23
type input "*"
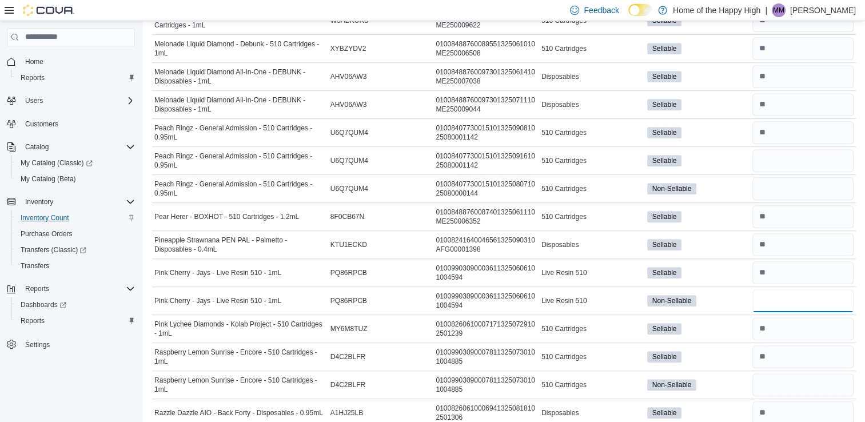
click at [800, 297] on input "number" at bounding box center [803, 300] width 101 height 23
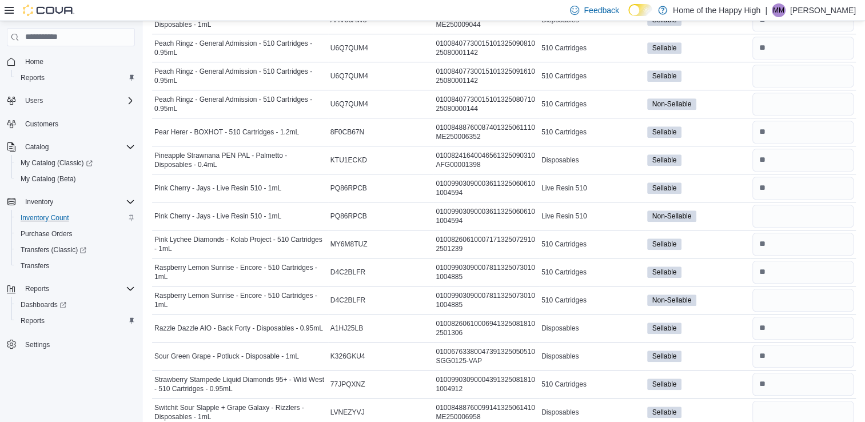
scroll to position [808, 0]
click at [785, 263] on input "number" at bounding box center [803, 272] width 101 height 23
type input "*"
click at [796, 325] on input "number" at bounding box center [803, 328] width 101 height 23
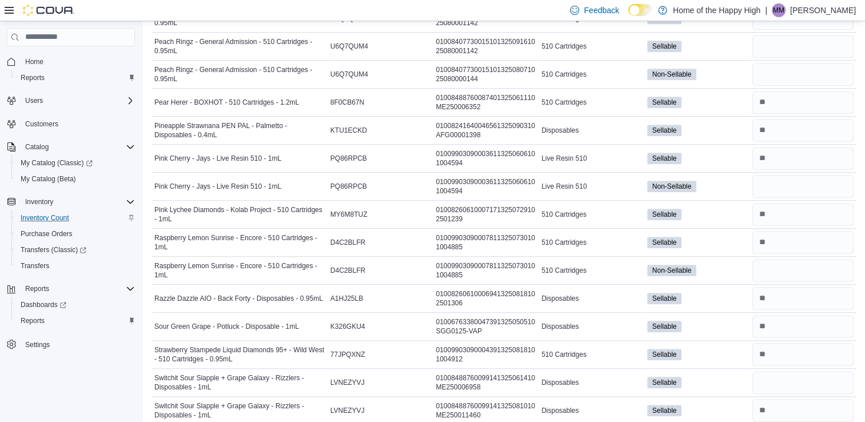
scroll to position [837, 0]
click at [798, 355] on input "number" at bounding box center [803, 354] width 101 height 23
type input "*"
click at [798, 376] on input "number" at bounding box center [803, 382] width 101 height 23
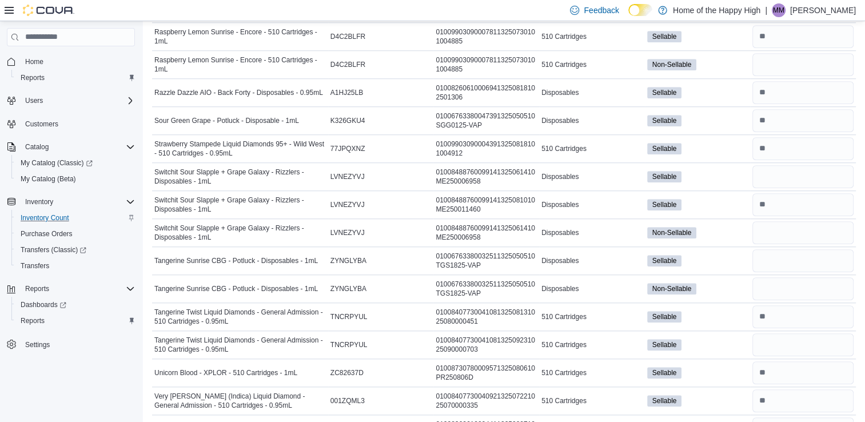
scroll to position [1043, 0]
click at [794, 374] on input "number" at bounding box center [803, 373] width 101 height 23
type input "*"
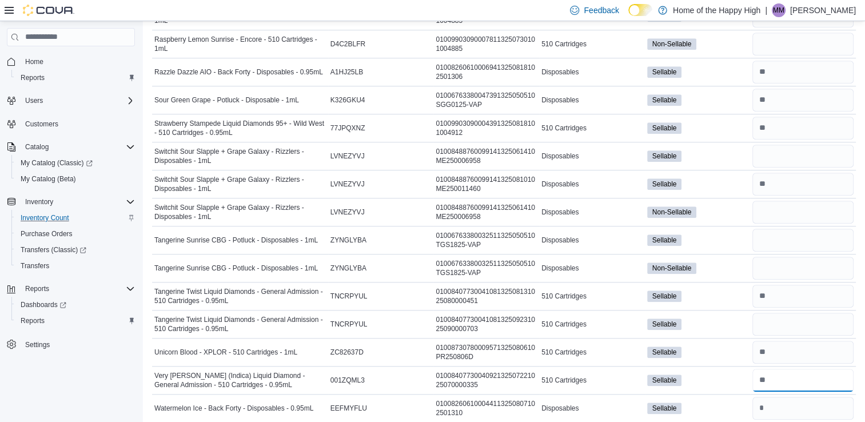
click at [794, 374] on input "number" at bounding box center [803, 380] width 101 height 23
type input "*"
click at [794, 374] on input "*" at bounding box center [803, 380] width 101 height 23
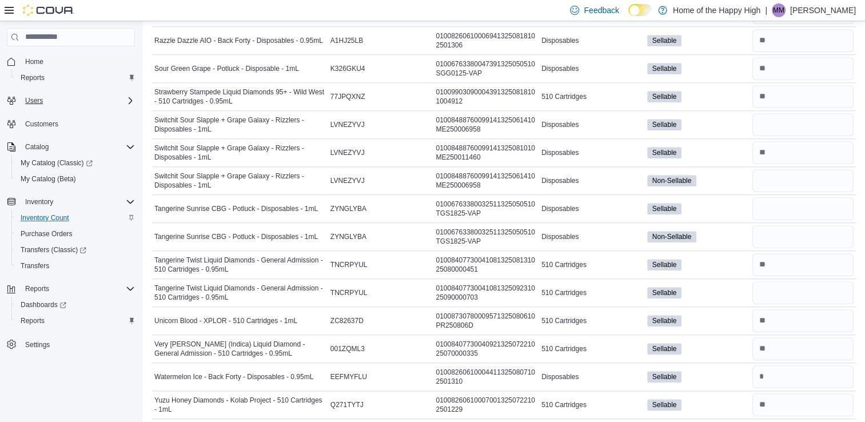
click at [58, 98] on div "Users" at bounding box center [78, 101] width 114 height 14
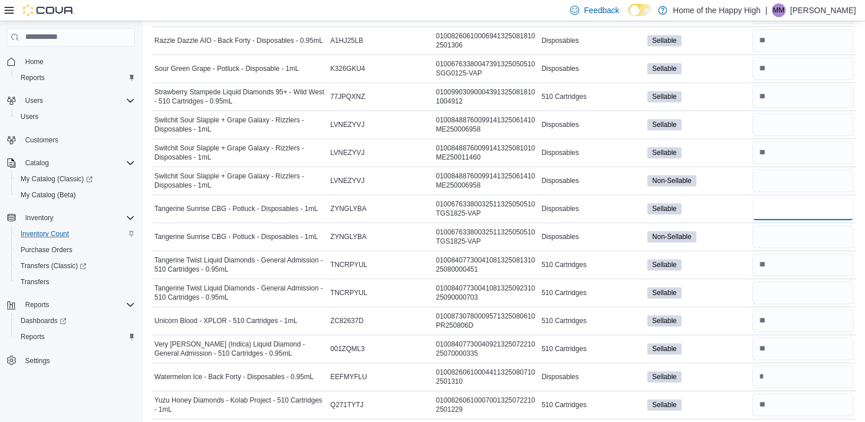
click at [796, 202] on input "number" at bounding box center [803, 208] width 101 height 23
type input "*"
click at [783, 368] on input "number" at bounding box center [803, 377] width 101 height 23
type input "*"
click at [799, 122] on input "number" at bounding box center [803, 124] width 101 height 23
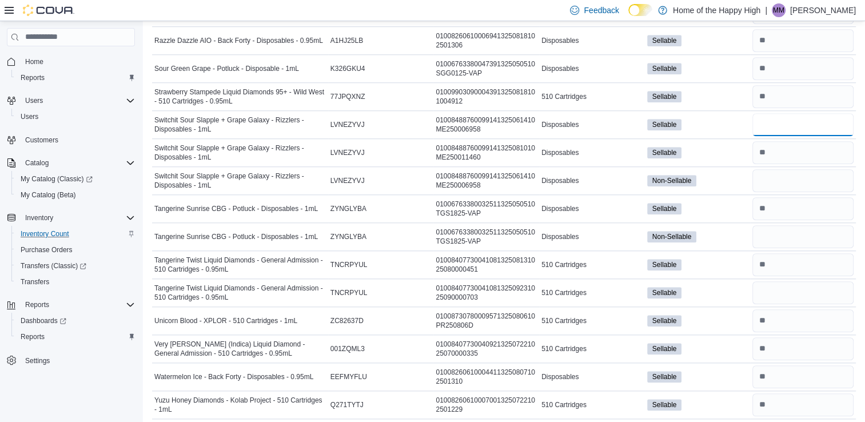
type input "*"
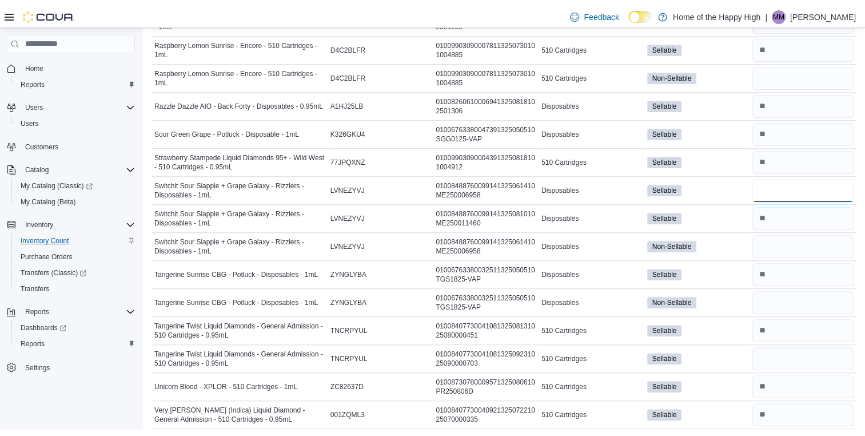
scroll to position [1036, 0]
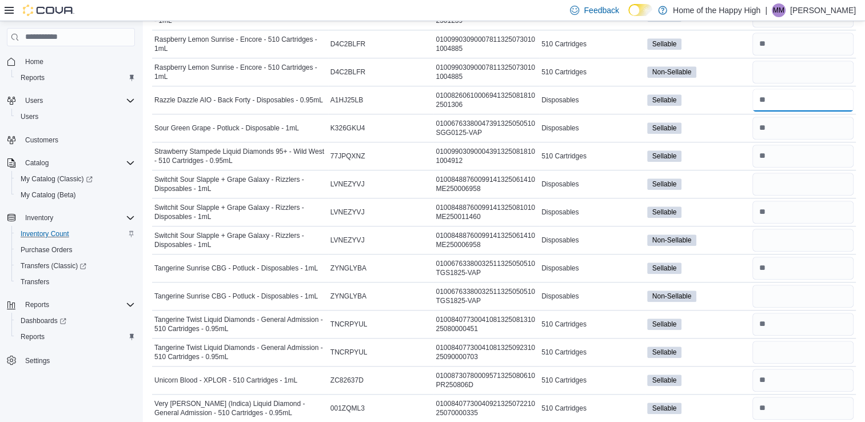
click at [794, 94] on input "number" at bounding box center [803, 100] width 101 height 23
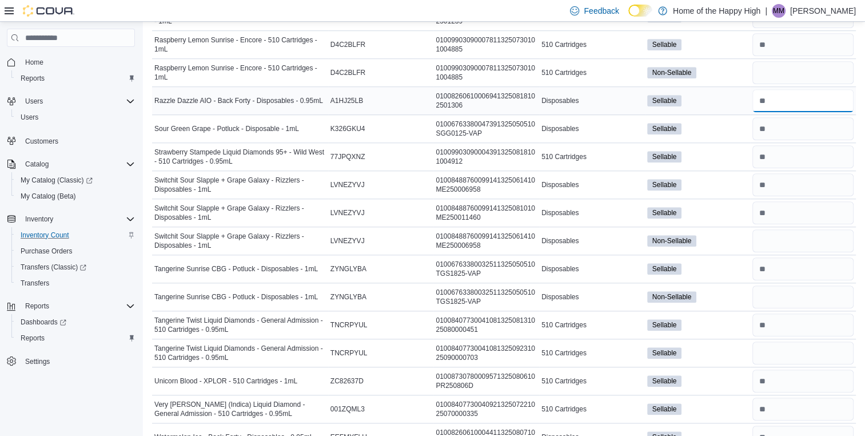
type input "*"
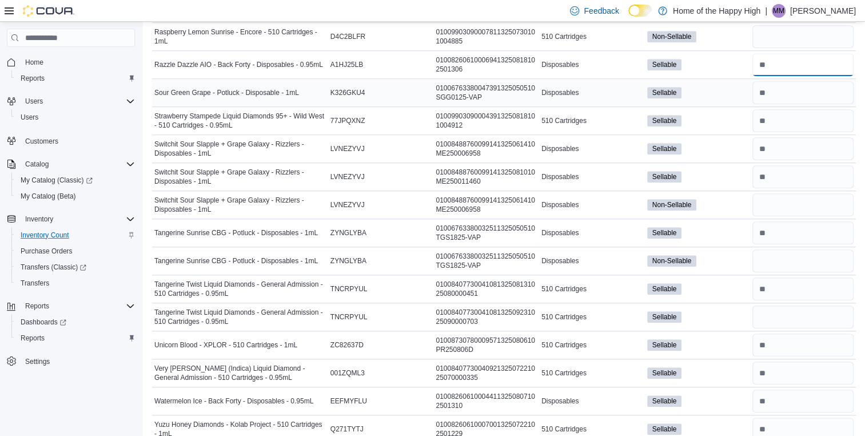
scroll to position [1082, 0]
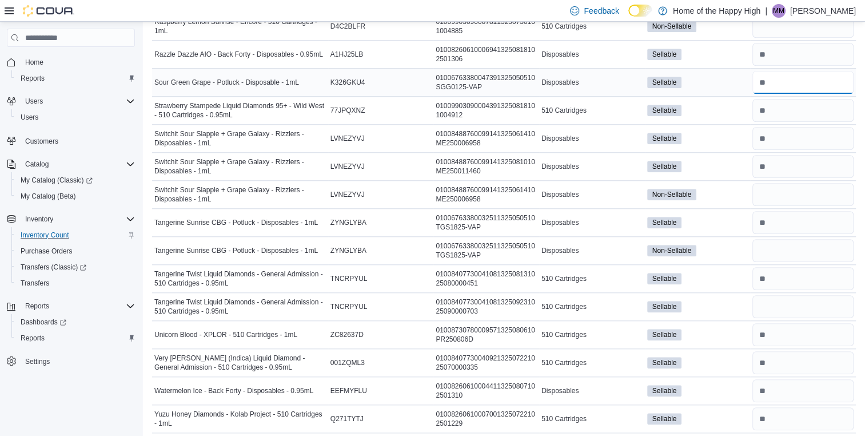
click at [807, 79] on input "number" at bounding box center [803, 82] width 101 height 23
click at [776, 82] on input "number" at bounding box center [803, 82] width 101 height 23
type input "*"
click at [774, 407] on input "number" at bounding box center [803, 418] width 101 height 23
type input "*"
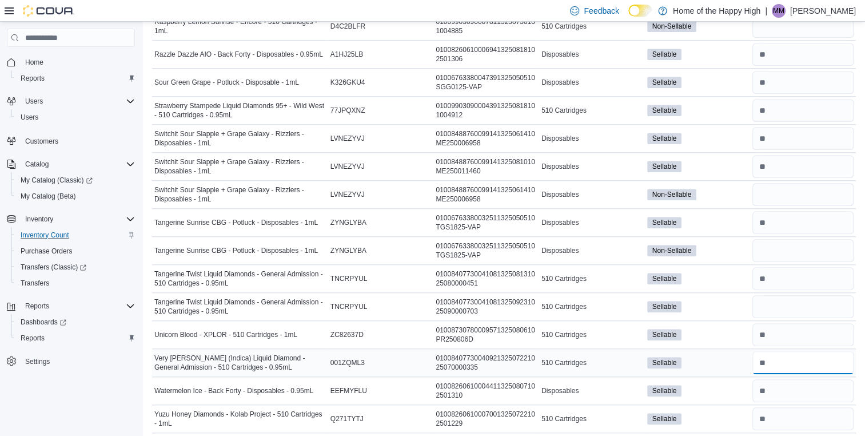
click at [779, 353] on input "number" at bounding box center [803, 362] width 101 height 23
click at [782, 329] on input "number" at bounding box center [803, 334] width 101 height 23
click at [791, 244] on input "number" at bounding box center [803, 250] width 101 height 23
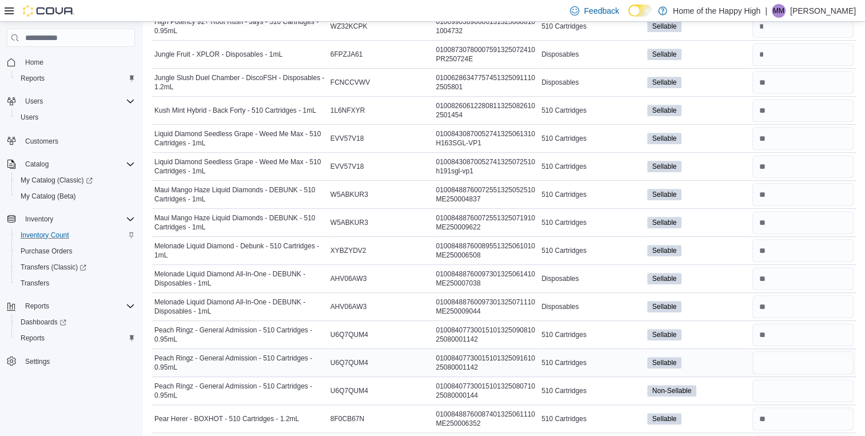
scroll to position [494, 0]
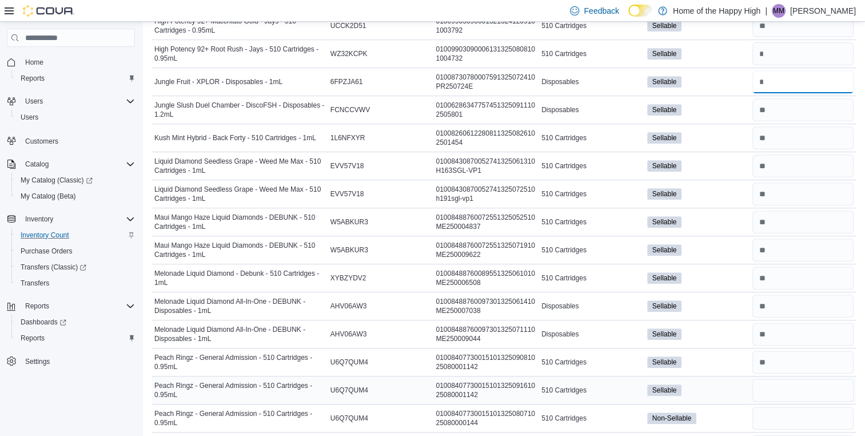
click at [775, 84] on input "number" at bounding box center [803, 81] width 101 height 23
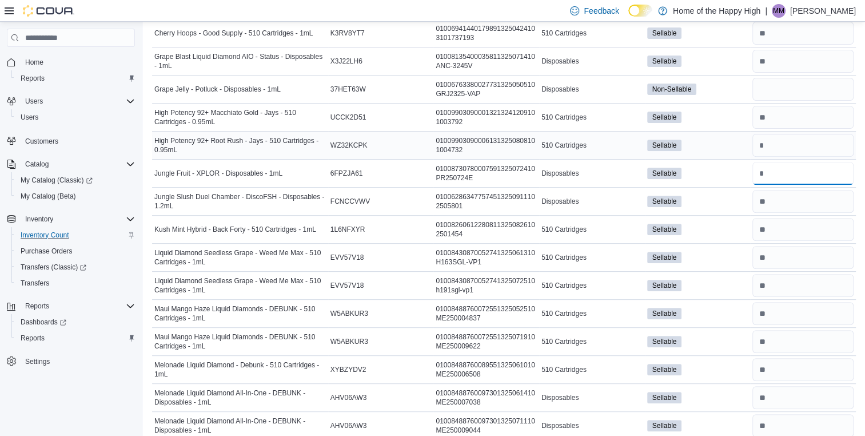
scroll to position [403, 0]
click at [784, 93] on input "number" at bounding box center [803, 89] width 101 height 23
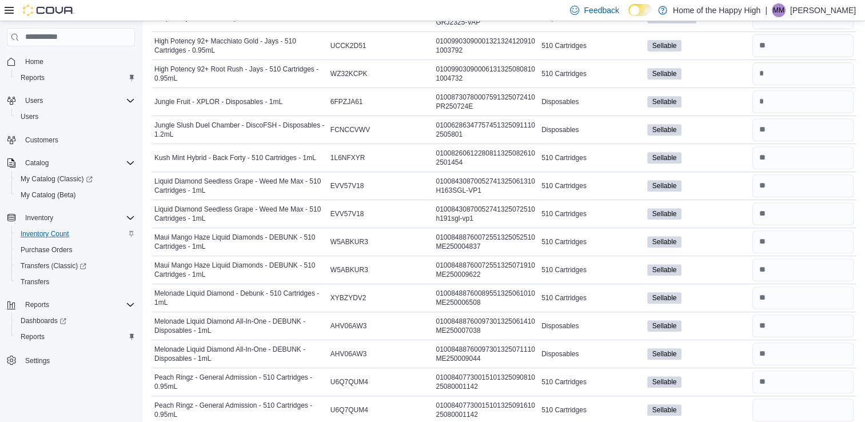
scroll to position [538, 0]
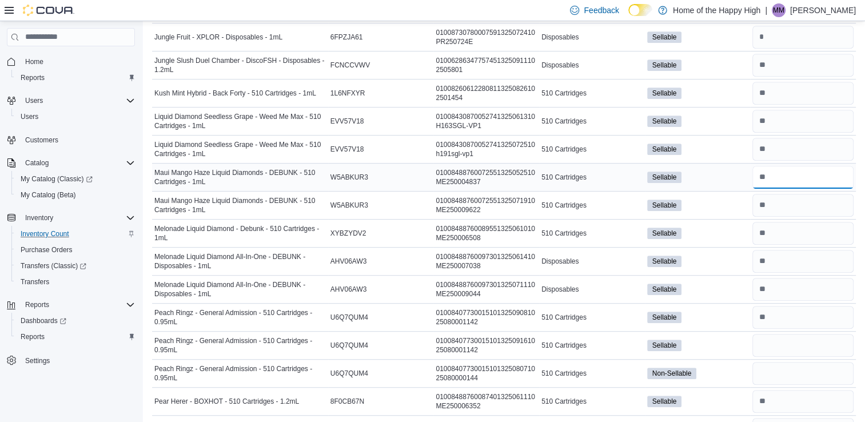
click at [799, 179] on input "number" at bounding box center [803, 177] width 101 height 23
click at [792, 205] on input "number" at bounding box center [803, 205] width 101 height 23
type input "*"
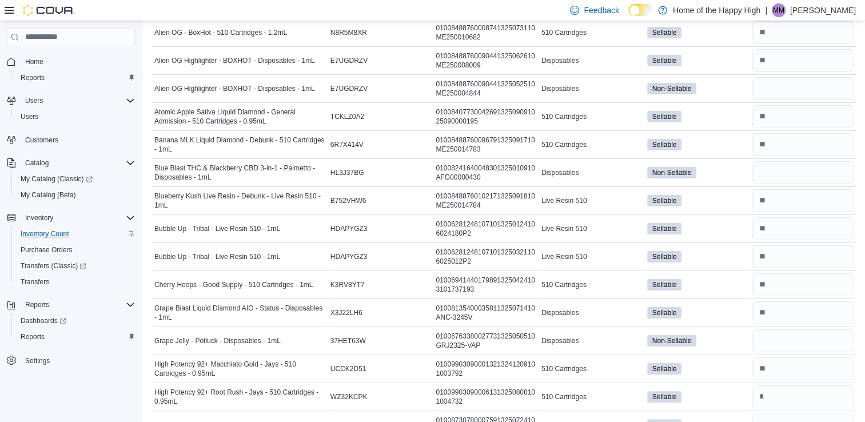
scroll to position [0, 0]
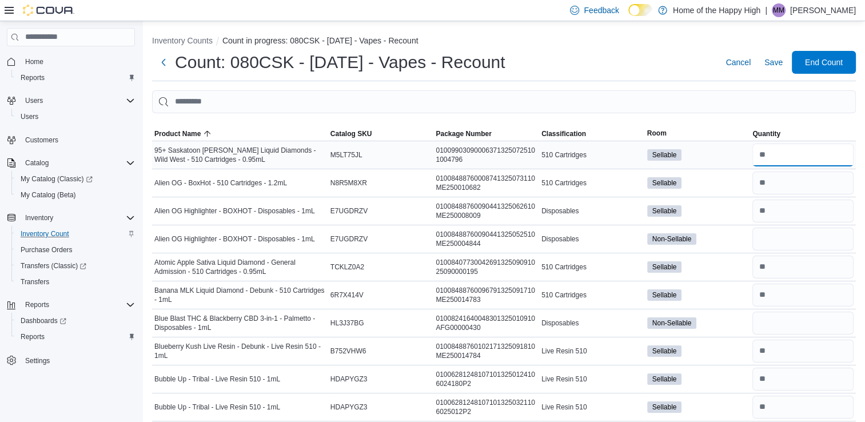
click at [792, 145] on input "number" at bounding box center [803, 155] width 101 height 23
click at [785, 180] on input "number" at bounding box center [803, 183] width 101 height 23
type input "**"
click at [781, 205] on input "number" at bounding box center [803, 211] width 101 height 23
click at [779, 273] on input "number" at bounding box center [803, 267] width 101 height 23
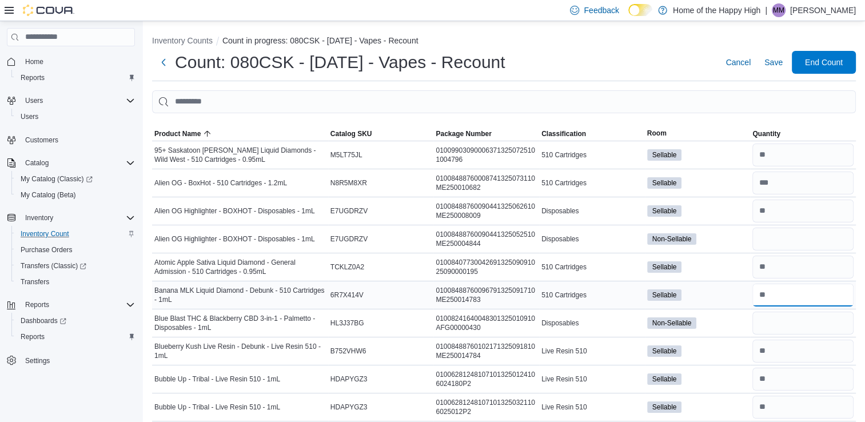
click at [780, 300] on input "number" at bounding box center [803, 295] width 101 height 23
type input "**"
click at [783, 319] on input "number" at bounding box center [803, 323] width 101 height 23
click at [787, 246] on input "number" at bounding box center [803, 239] width 101 height 23
type input "*"
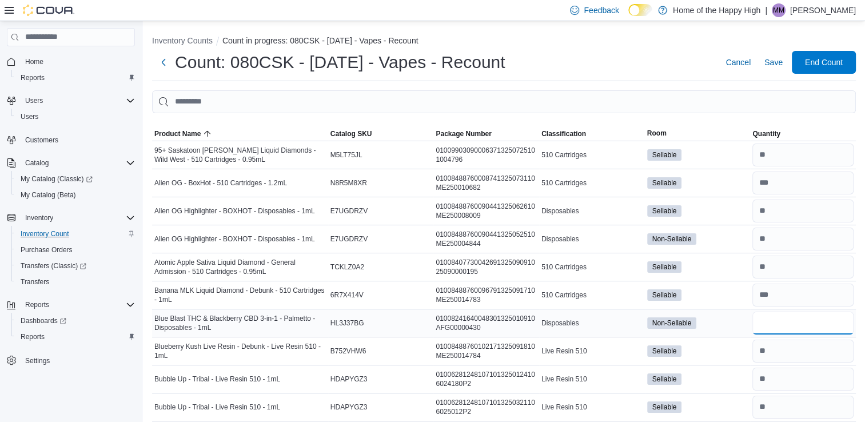
click at [785, 323] on input "number" at bounding box center [803, 323] width 101 height 23
type input "*"
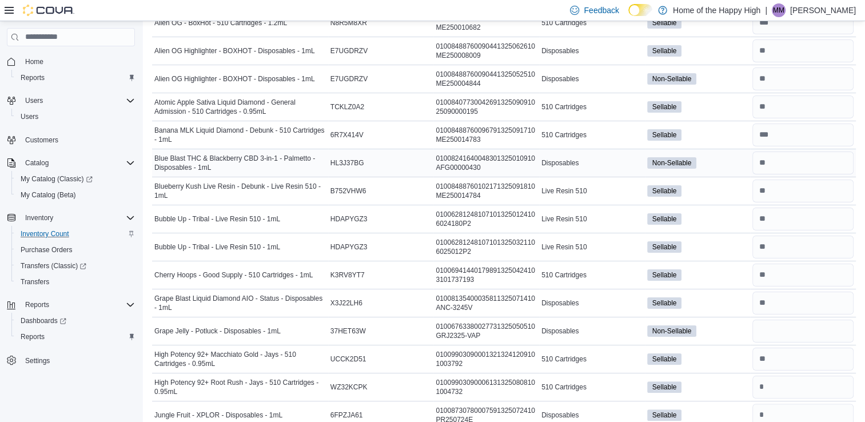
scroll to position [160, 0]
click at [785, 323] on input "number" at bounding box center [803, 331] width 101 height 23
type input "*"
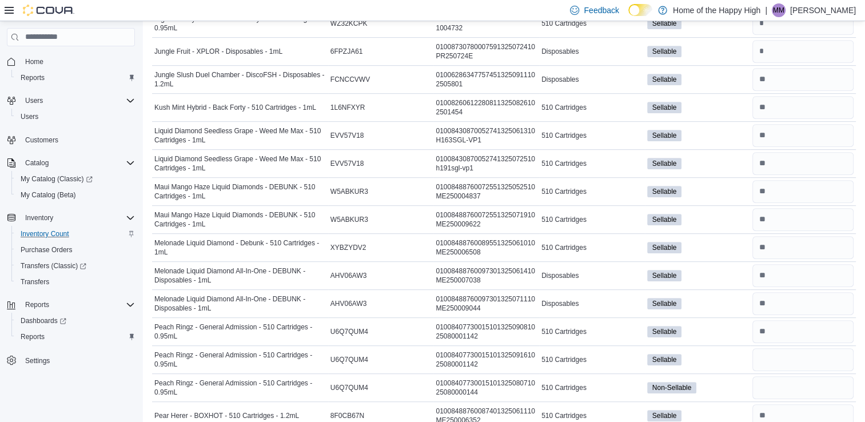
scroll to position [554, 0]
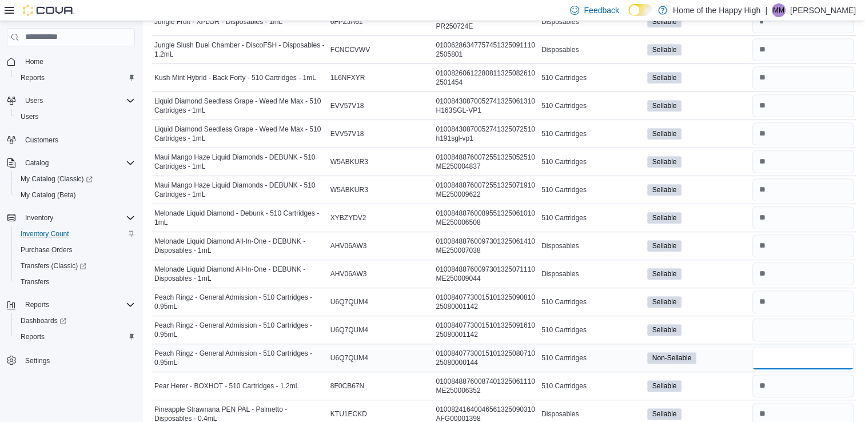
click at [773, 347] on input "number" at bounding box center [803, 358] width 101 height 23
type input "*"
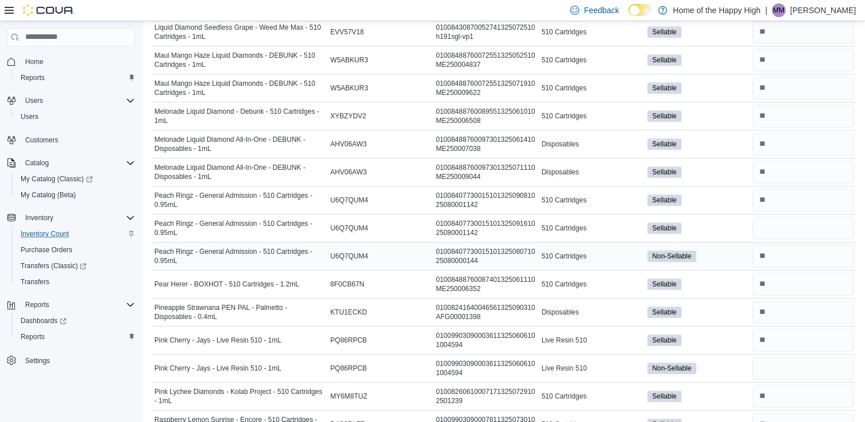
scroll to position [656, 0]
click at [771, 363] on input "number" at bounding box center [803, 367] width 101 height 23
type input "*"
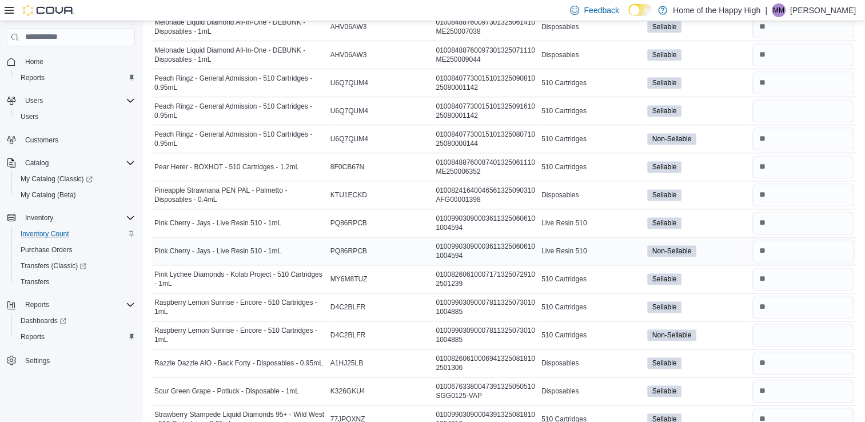
scroll to position [776, 0]
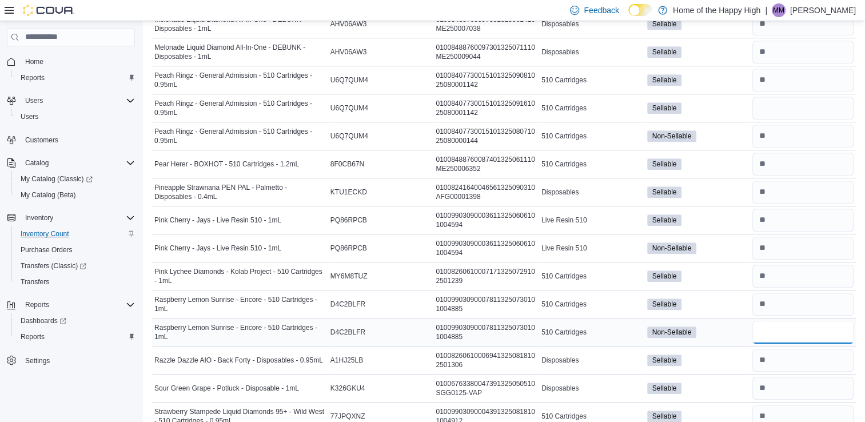
click at [773, 321] on input "number" at bounding box center [803, 332] width 101 height 23
type input "*"
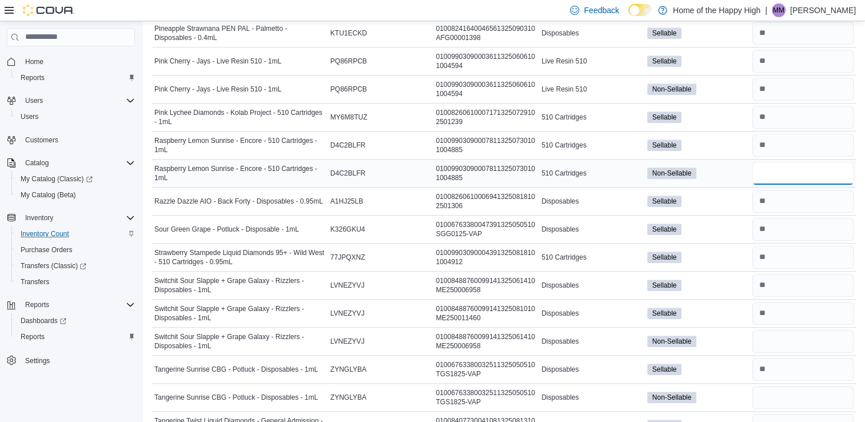
scroll to position [935, 0]
click at [765, 332] on input "number" at bounding box center [803, 340] width 101 height 23
type input "*"
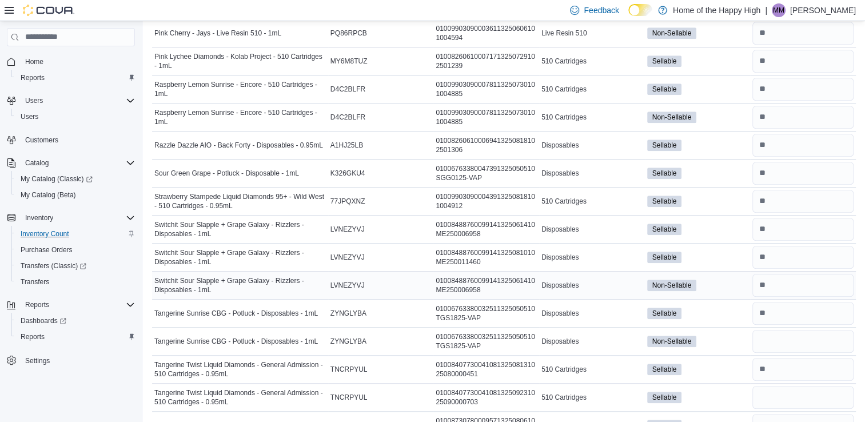
scroll to position [1008, 0]
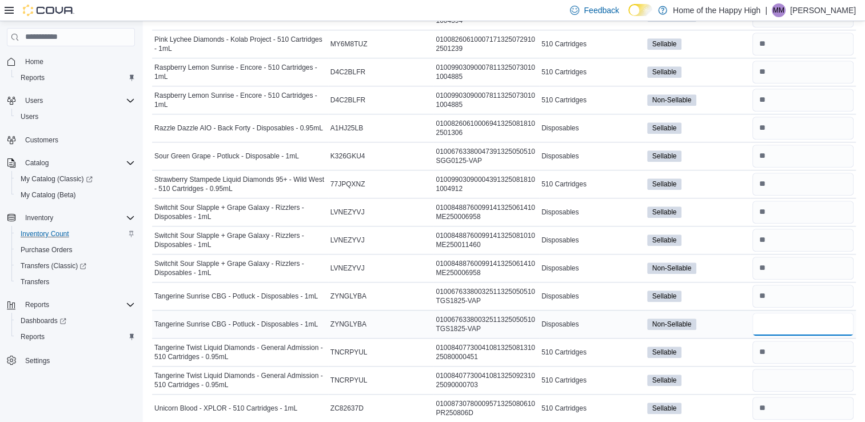
click at [770, 323] on input "number" at bounding box center [803, 324] width 101 height 23
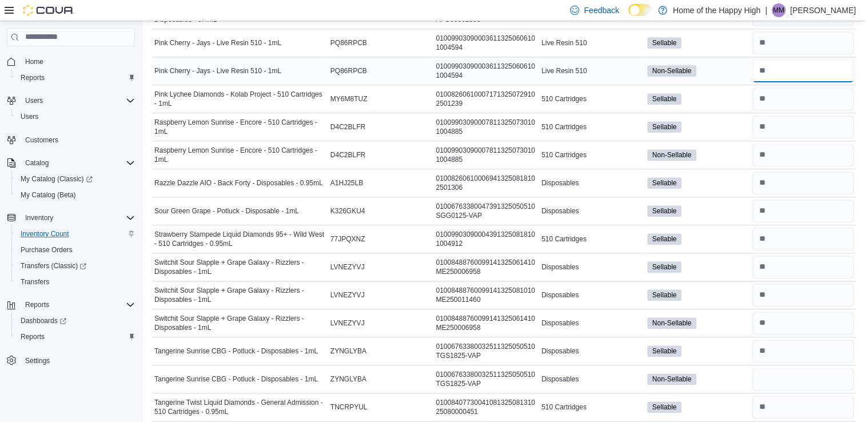
click at [784, 72] on input "number" at bounding box center [803, 70] width 101 height 23
type input "*"
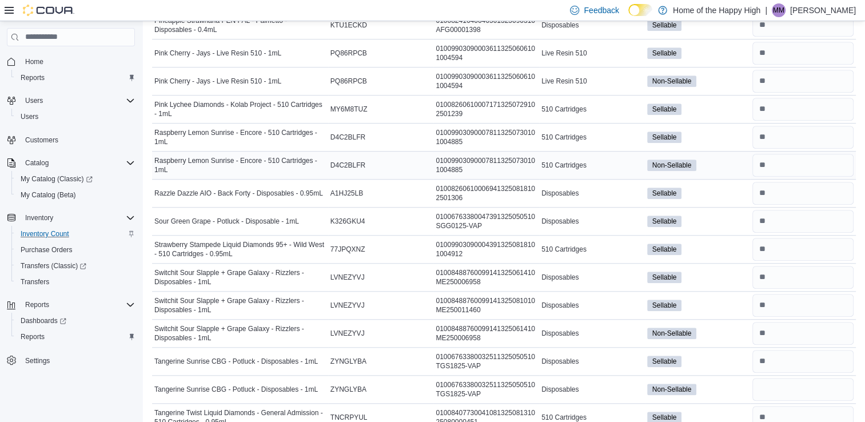
scroll to position [1095, 0]
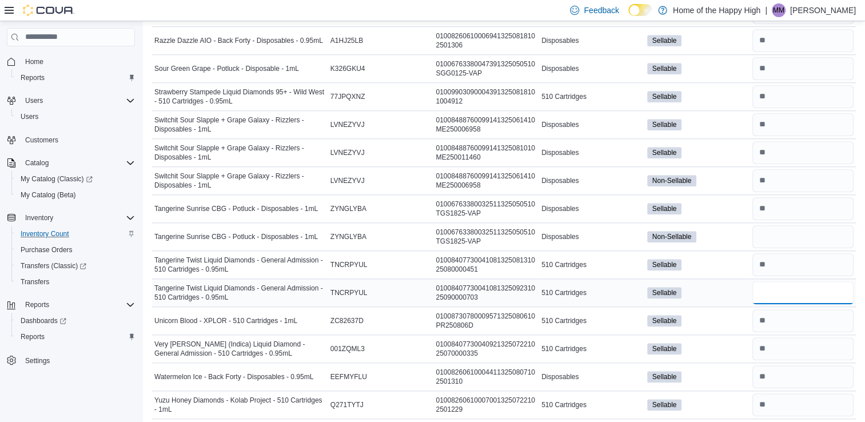
click at [775, 286] on input "number" at bounding box center [803, 292] width 101 height 23
click at [784, 149] on input "number" at bounding box center [803, 152] width 101 height 23
type input "**"
click at [787, 229] on input "number" at bounding box center [803, 236] width 101 height 23
type input "*"
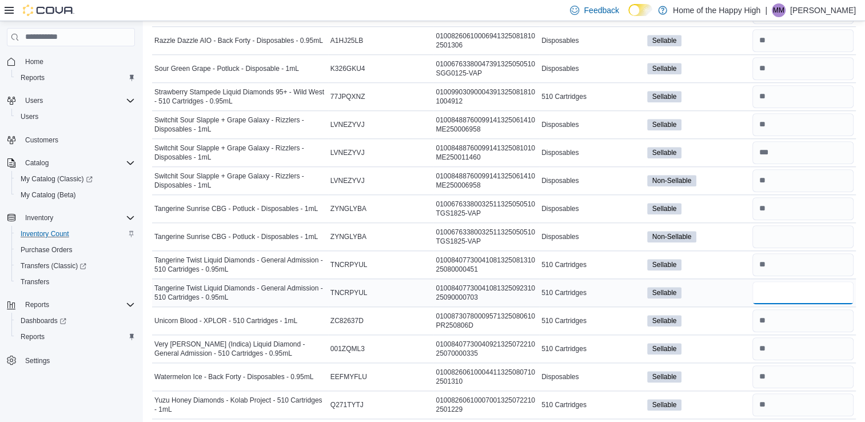
click at [780, 285] on input "number" at bounding box center [803, 292] width 101 height 23
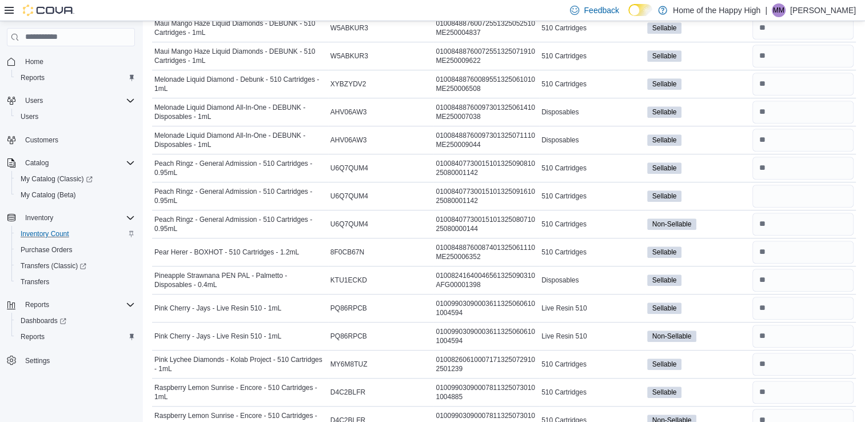
scroll to position [687, 0]
click at [800, 189] on input "number" at bounding box center [803, 196] width 101 height 23
type input "**"
click at [800, 162] on input "number" at bounding box center [803, 168] width 101 height 23
type input "*"
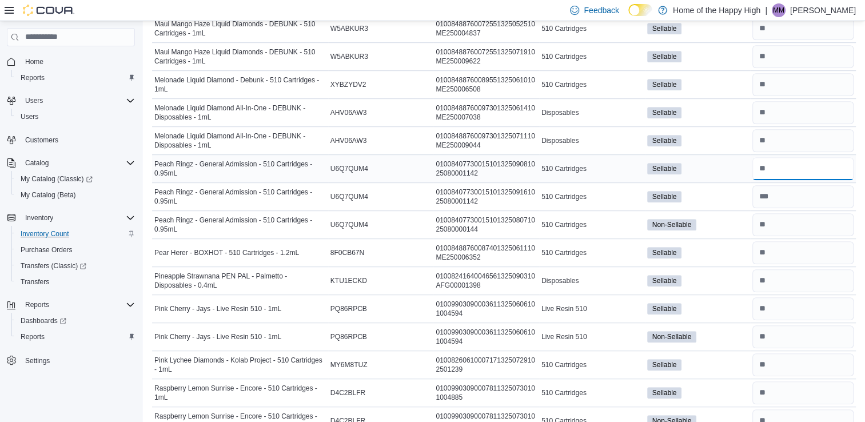
type input "*"
type input "**"
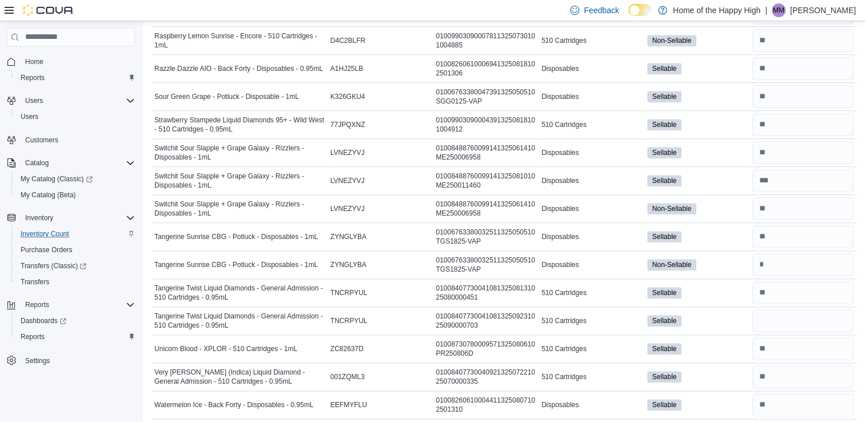
scroll to position [1095, 0]
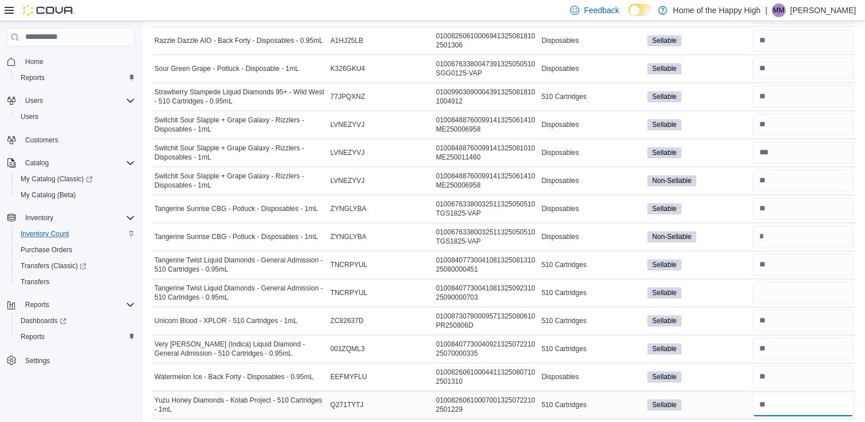
click at [808, 396] on input "number" at bounding box center [803, 405] width 101 height 23
type input "*"
click at [800, 372] on input "number" at bounding box center [803, 377] width 101 height 23
click at [792, 347] on input "number" at bounding box center [803, 348] width 101 height 23
type input "**"
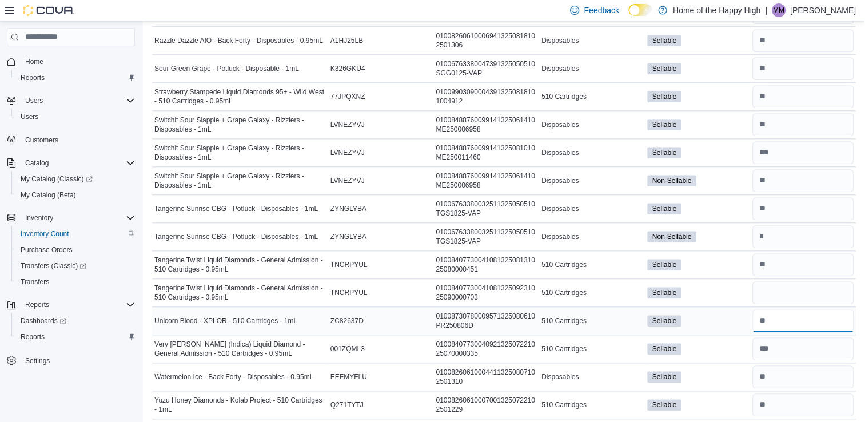
click at [785, 315] on input "number" at bounding box center [803, 320] width 101 height 23
click at [784, 289] on input "number" at bounding box center [803, 292] width 101 height 23
type input "**"
click at [780, 262] on input "number" at bounding box center [803, 264] width 101 height 23
click at [783, 227] on input "number" at bounding box center [803, 236] width 101 height 23
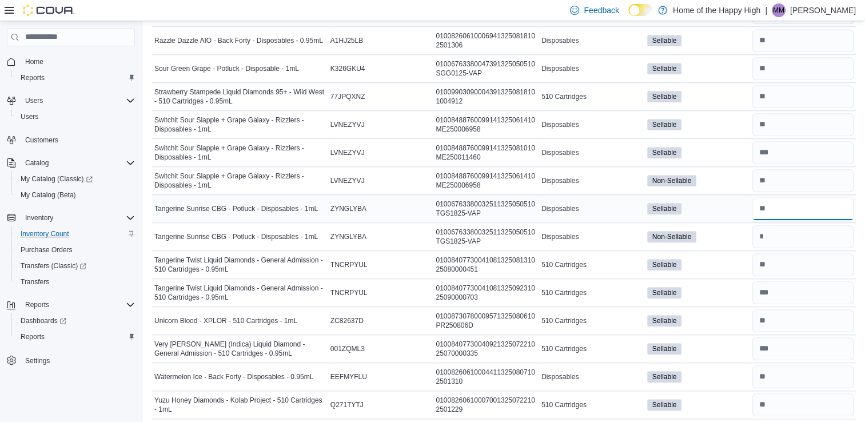
click at [791, 208] on input "number" at bounding box center [803, 208] width 101 height 23
type input "**"
click at [795, 183] on input "number" at bounding box center [803, 180] width 101 height 23
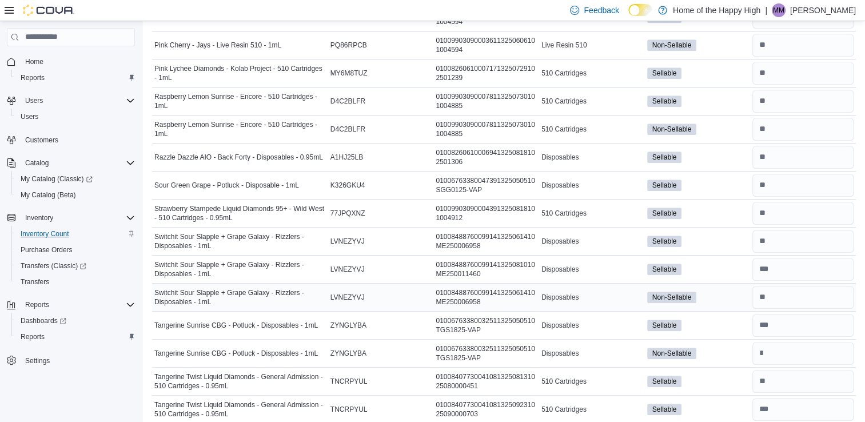
scroll to position [973, 0]
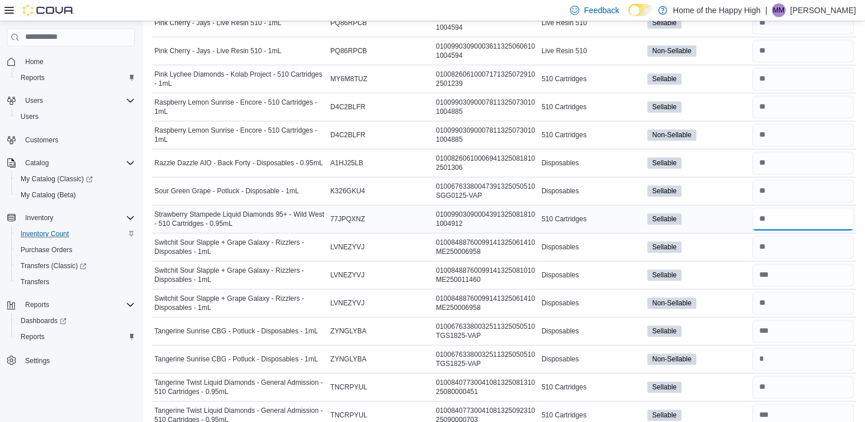
click at [791, 209] on input "number" at bounding box center [803, 219] width 101 height 23
click at [786, 194] on input "number" at bounding box center [803, 191] width 101 height 23
click at [788, 156] on input "number" at bounding box center [803, 163] width 101 height 23
type input "**"
click at [788, 130] on input "number" at bounding box center [803, 135] width 101 height 23
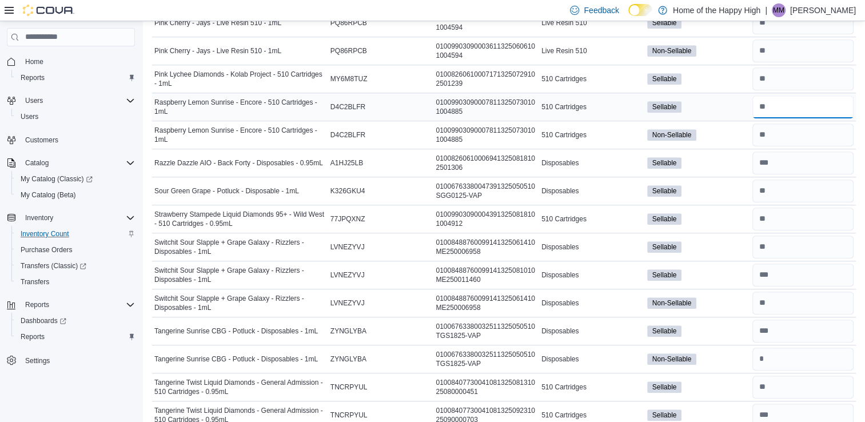
click at [783, 105] on input "number" at bounding box center [803, 107] width 101 height 23
type input "*"
click at [772, 68] on input "number" at bounding box center [803, 78] width 101 height 23
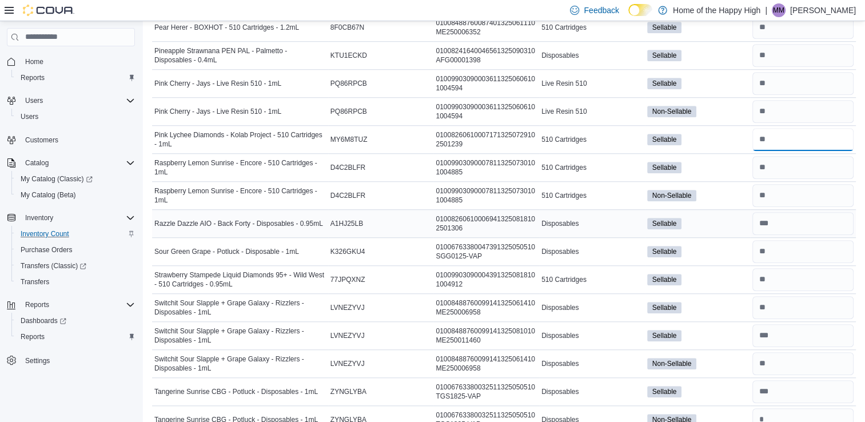
scroll to position [1095, 0]
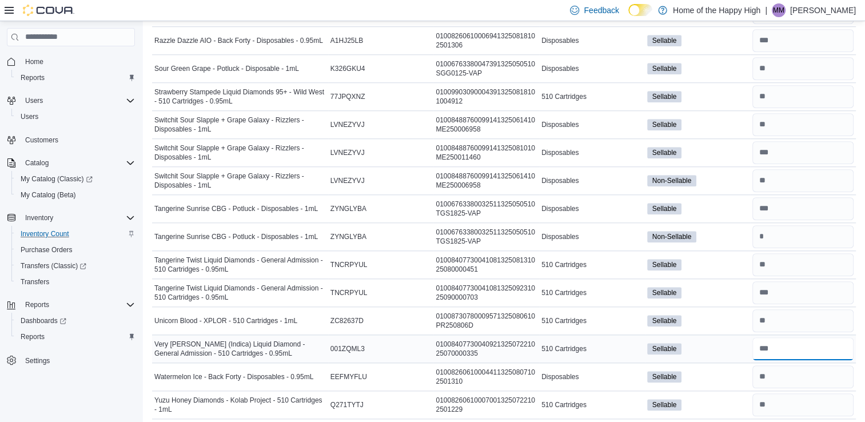
click at [789, 344] on input "number" at bounding box center [803, 348] width 101 height 23
type input "**"
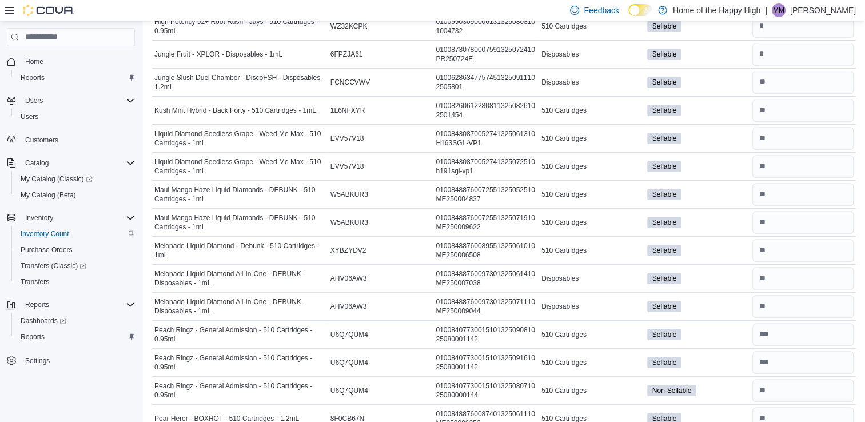
scroll to position [520, 0]
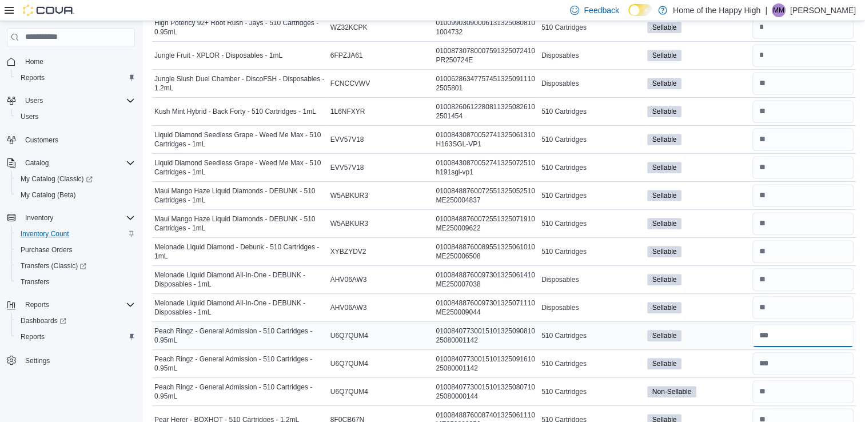
click at [789, 332] on input "number" at bounding box center [803, 335] width 101 height 23
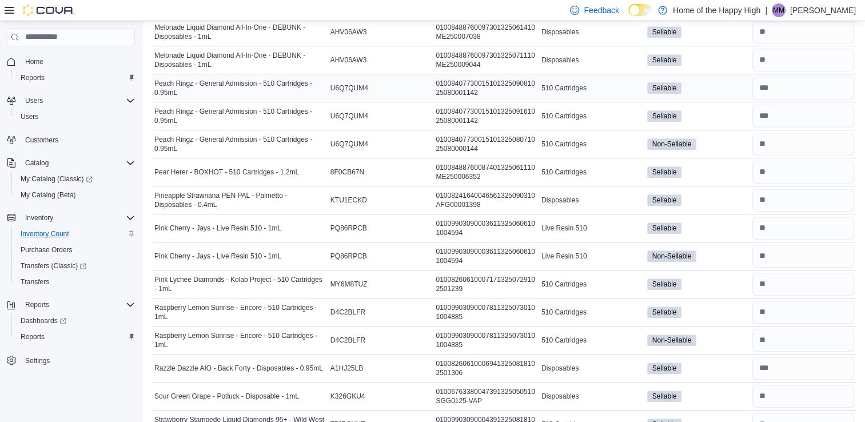
scroll to position [772, 0]
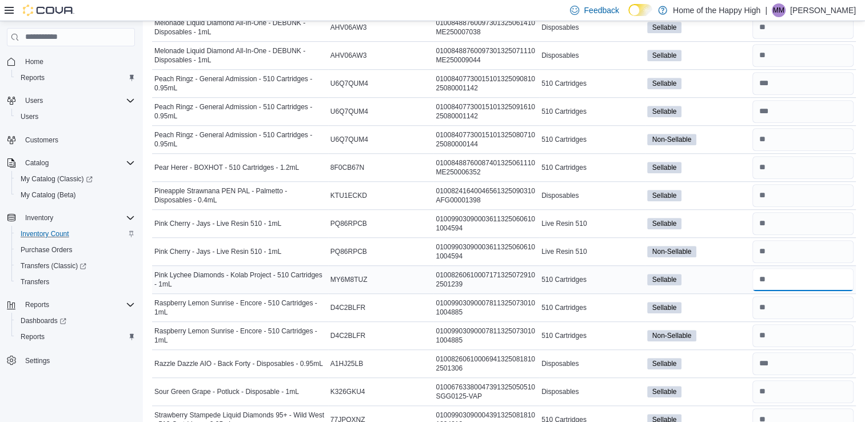
click at [791, 276] on input "number" at bounding box center [803, 279] width 101 height 23
click at [784, 251] on input "number" at bounding box center [803, 251] width 101 height 23
click at [789, 218] on input "number" at bounding box center [803, 223] width 101 height 23
click at [785, 192] on input "number" at bounding box center [803, 195] width 101 height 23
click at [784, 163] on input "number" at bounding box center [803, 167] width 101 height 23
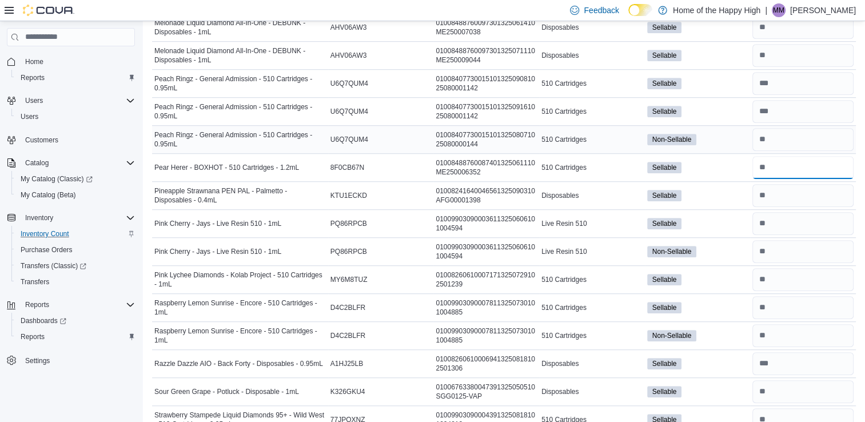
type input "**"
click at [780, 140] on input "number" at bounding box center [803, 139] width 101 height 23
click at [778, 113] on input "number" at bounding box center [803, 111] width 101 height 23
click at [796, 59] on input "number" at bounding box center [803, 55] width 101 height 23
type input "**"
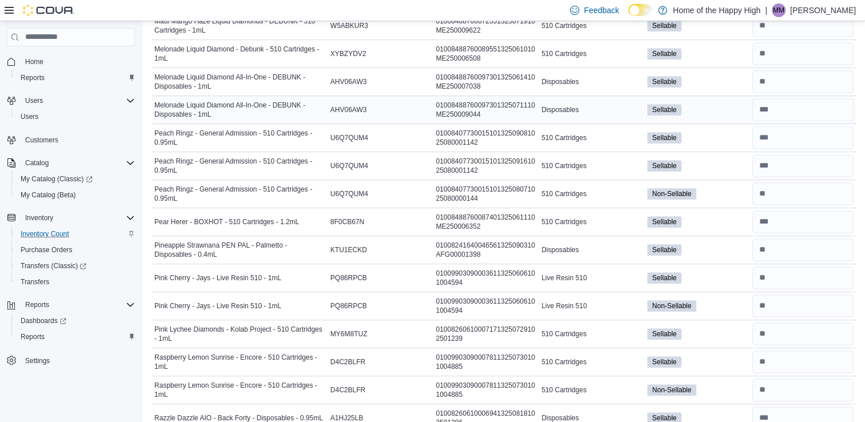
scroll to position [717, 0]
click at [796, 59] on input "number" at bounding box center [803, 54] width 101 height 23
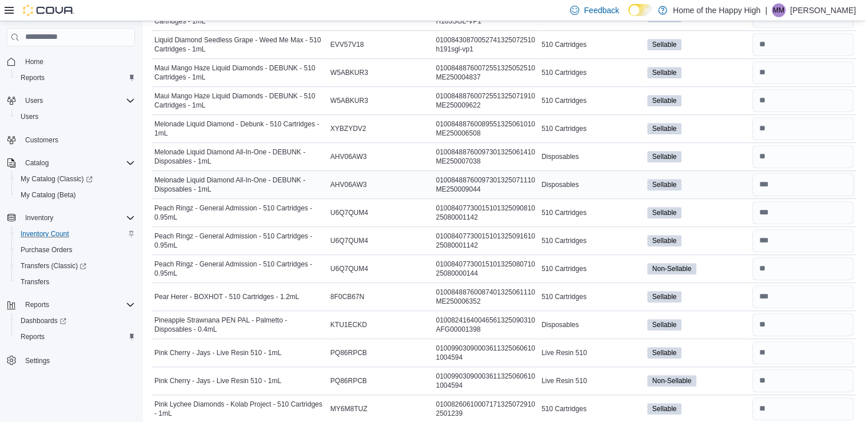
scroll to position [620, 0]
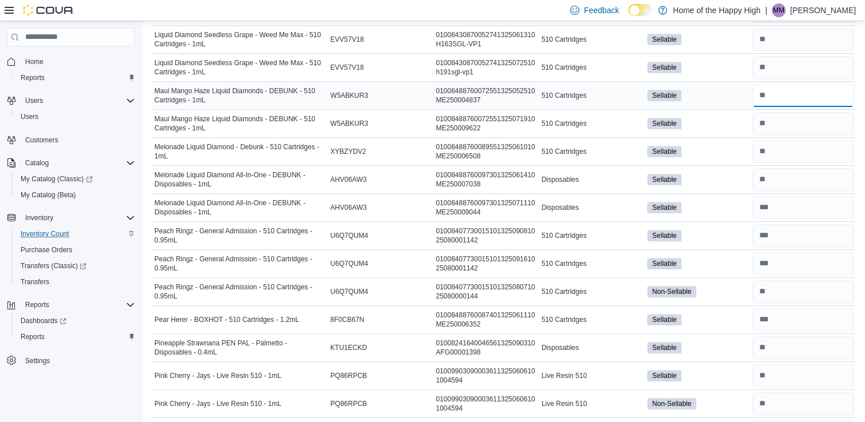
click at [784, 92] on input "number" at bounding box center [803, 95] width 101 height 23
click at [800, 56] on input "number" at bounding box center [803, 67] width 101 height 23
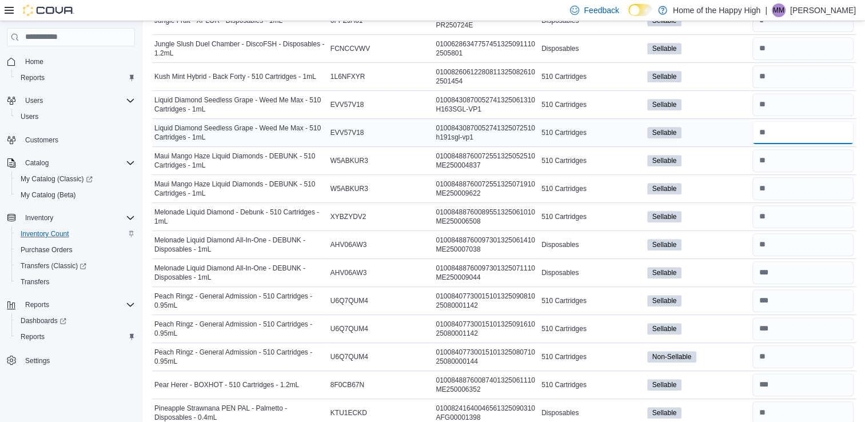
scroll to position [552, 0]
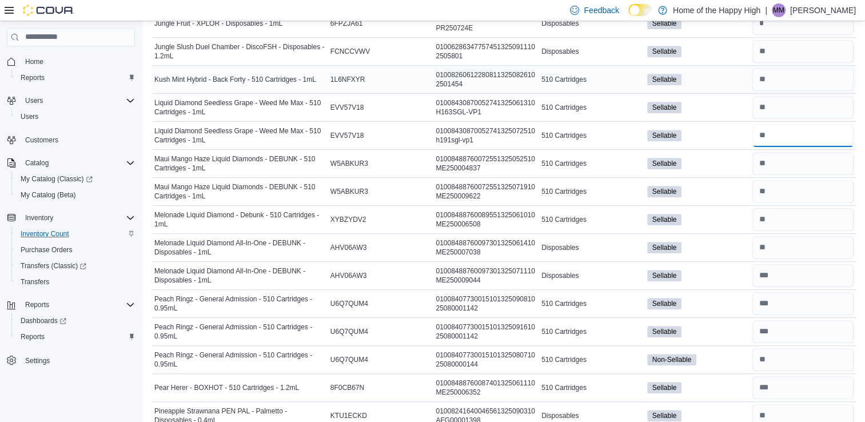
type input "**"
click at [797, 75] on input "number" at bounding box center [803, 79] width 101 height 23
type input "**"
click at [781, 52] on input "number" at bounding box center [803, 51] width 101 height 23
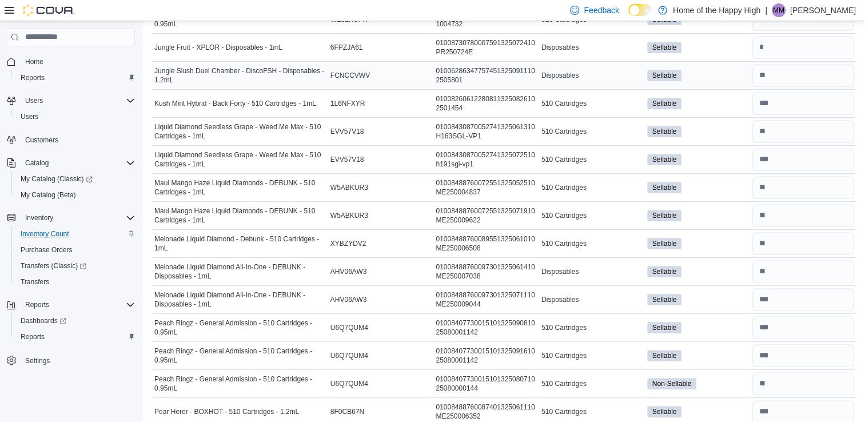
scroll to position [515, 0]
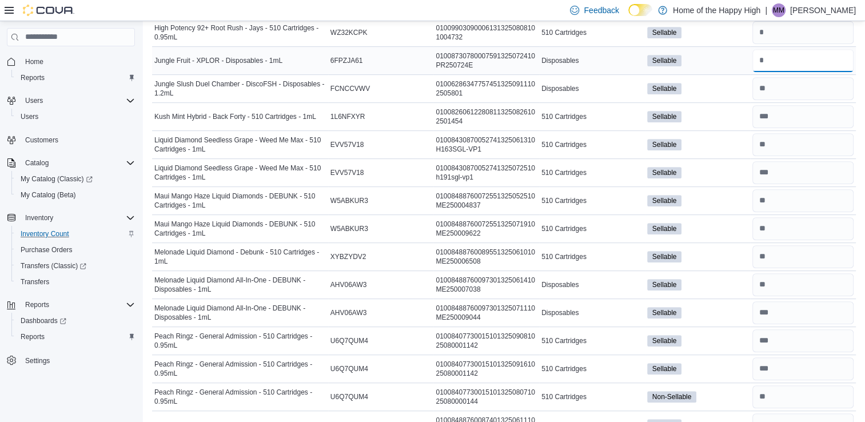
click at [781, 56] on input "number" at bounding box center [803, 60] width 101 height 23
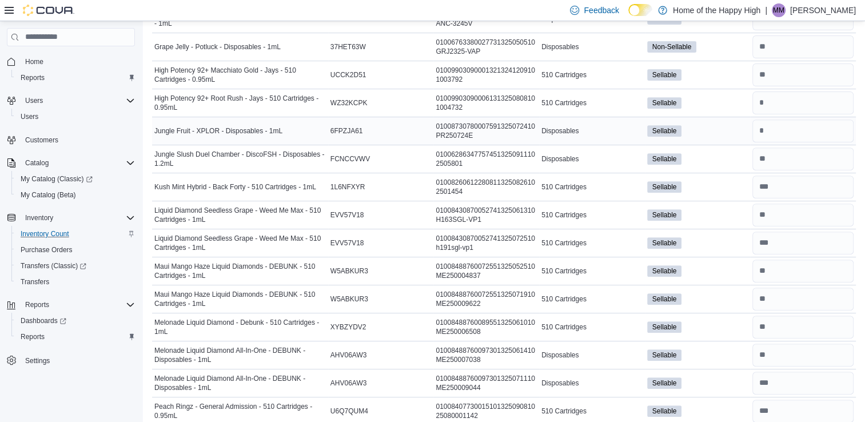
scroll to position [444, 0]
click at [777, 95] on input "number" at bounding box center [803, 103] width 101 height 23
click at [782, 79] on input "number" at bounding box center [803, 75] width 101 height 23
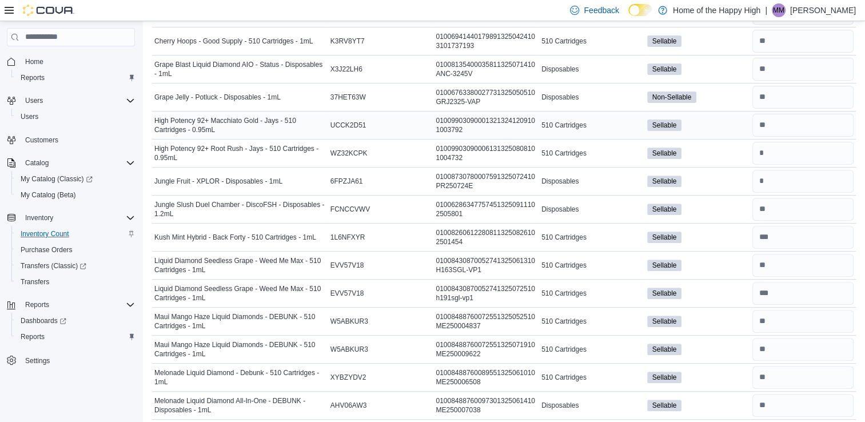
scroll to position [393, 0]
click at [782, 79] on input "number" at bounding box center [803, 70] width 101 height 23
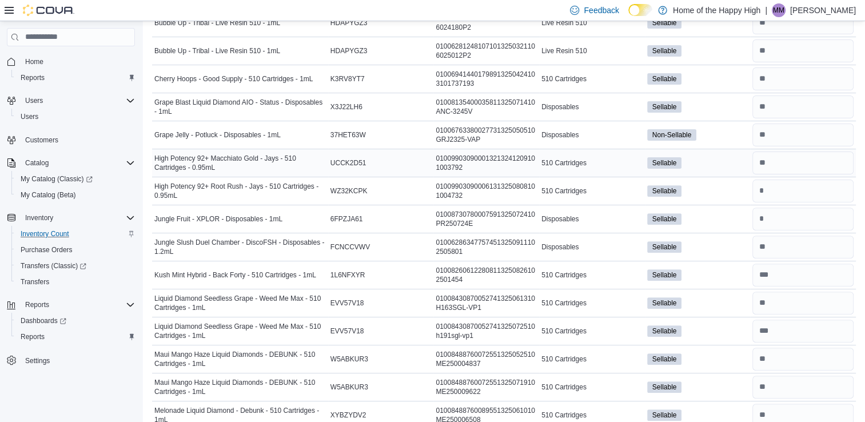
scroll to position [348, 0]
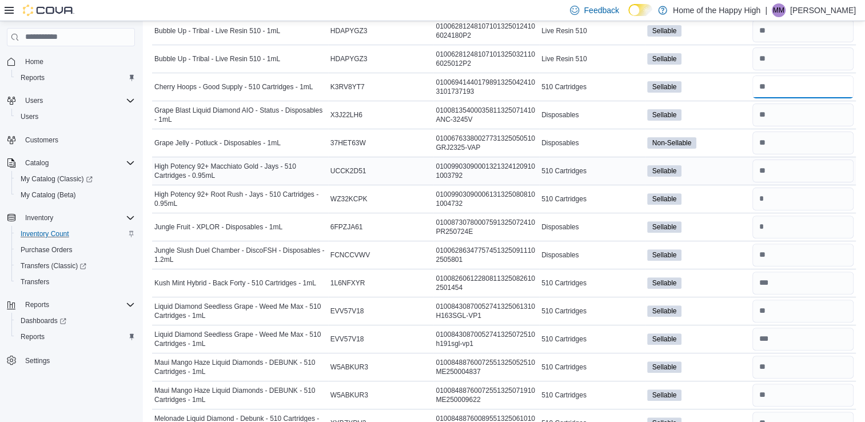
click at [782, 79] on input "number" at bounding box center [803, 87] width 101 height 23
type input "*"
click at [788, 56] on input "number" at bounding box center [803, 58] width 101 height 23
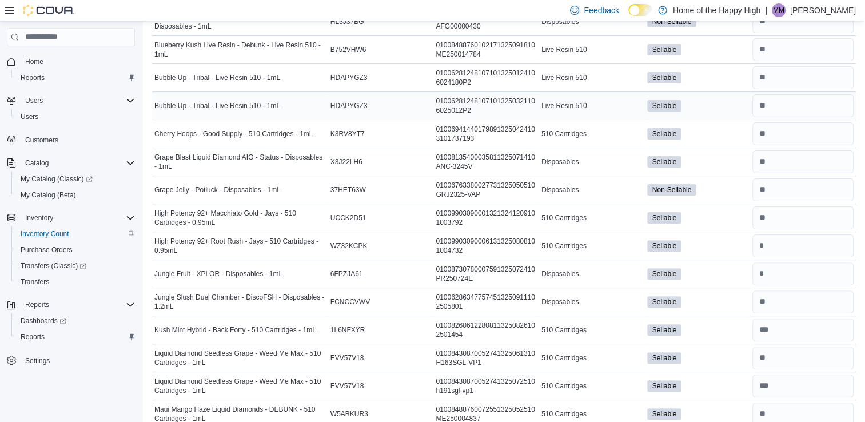
scroll to position [301, 0]
click at [788, 56] on input "number" at bounding box center [803, 50] width 101 height 23
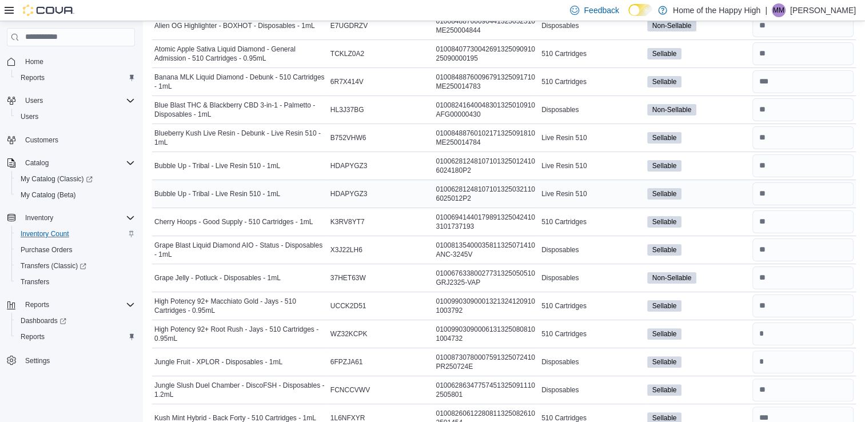
scroll to position [213, 0]
click at [789, 82] on input "number" at bounding box center [803, 82] width 101 height 23
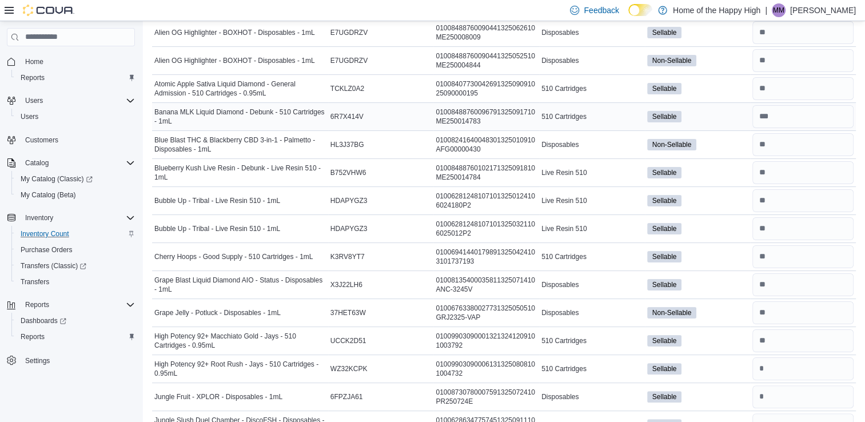
scroll to position [158, 0]
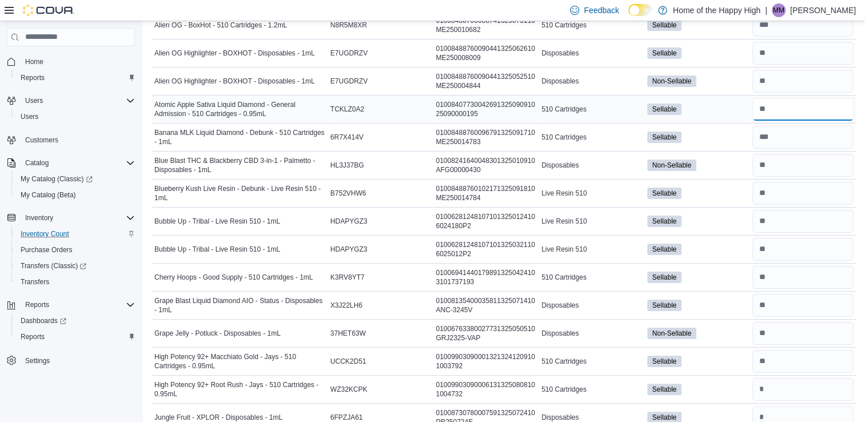
click at [775, 105] on input "number" at bounding box center [803, 109] width 101 height 23
click at [780, 65] on div at bounding box center [804, 52] width 106 height 27
click at [781, 57] on input "number" at bounding box center [803, 53] width 101 height 23
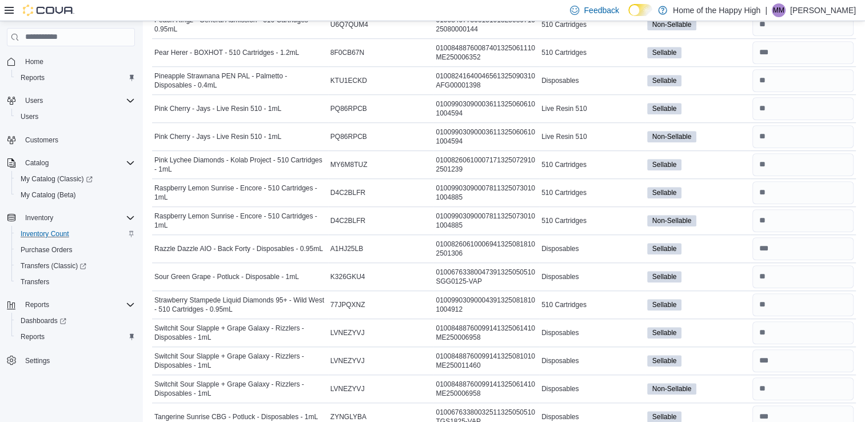
scroll to position [885, 0]
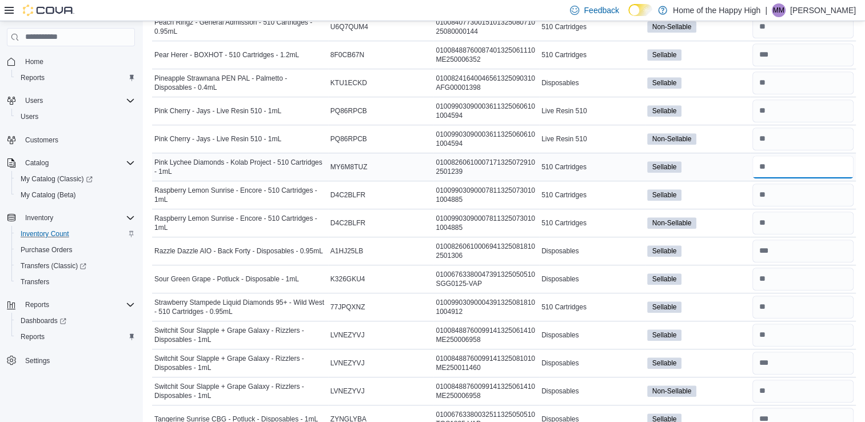
click at [792, 165] on input "number" at bounding box center [803, 167] width 101 height 23
type input "*"
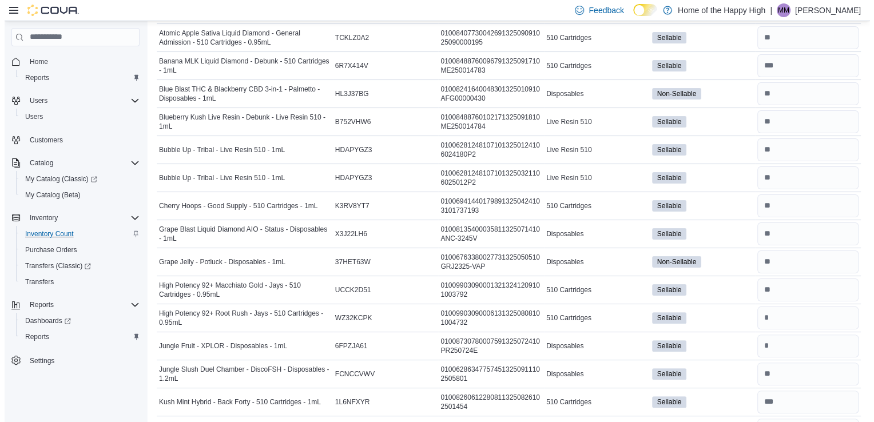
scroll to position [0, 0]
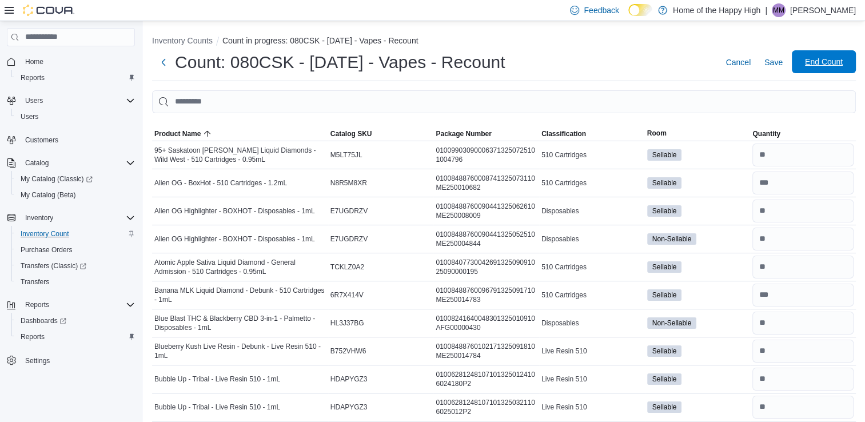
click at [831, 63] on span "End Count" at bounding box center [824, 61] width 38 height 11
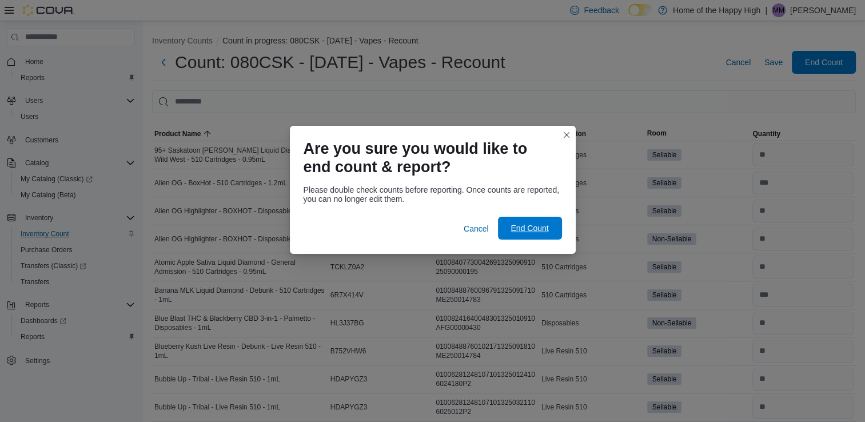
click at [550, 229] on span "End Count" at bounding box center [530, 228] width 50 height 23
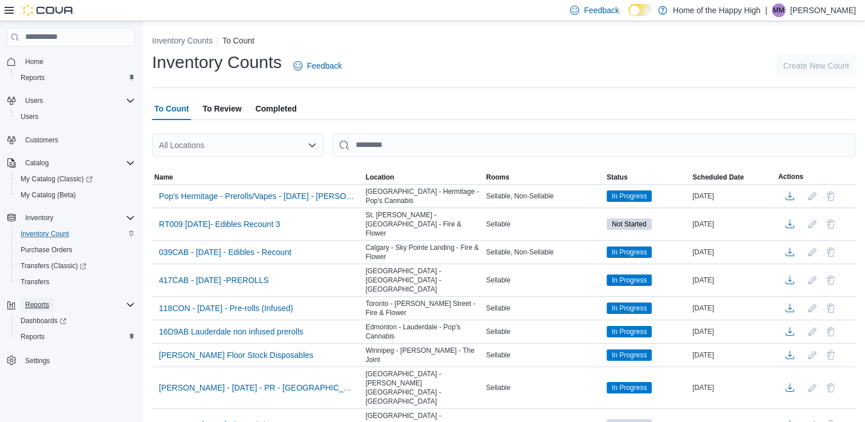
click at [45, 303] on span "Reports" at bounding box center [37, 304] width 24 height 9
click at [39, 339] on span "Reports" at bounding box center [33, 336] width 24 height 9
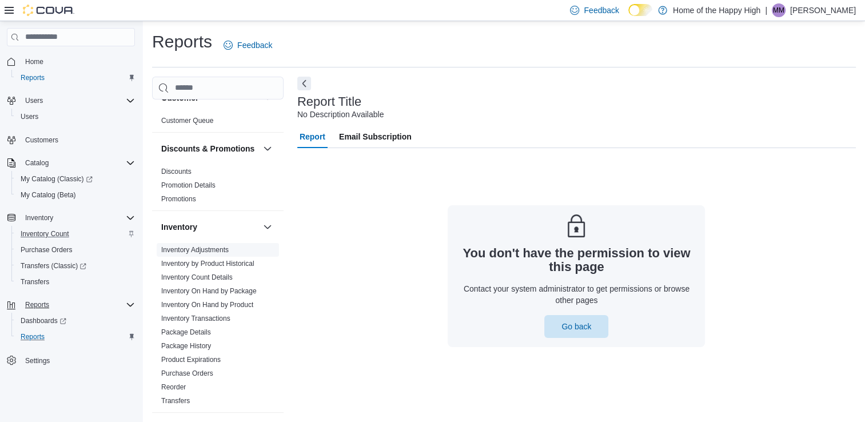
scroll to position [19, 0]
click at [844, 13] on p "[PERSON_NAME]" at bounding box center [824, 10] width 66 height 14
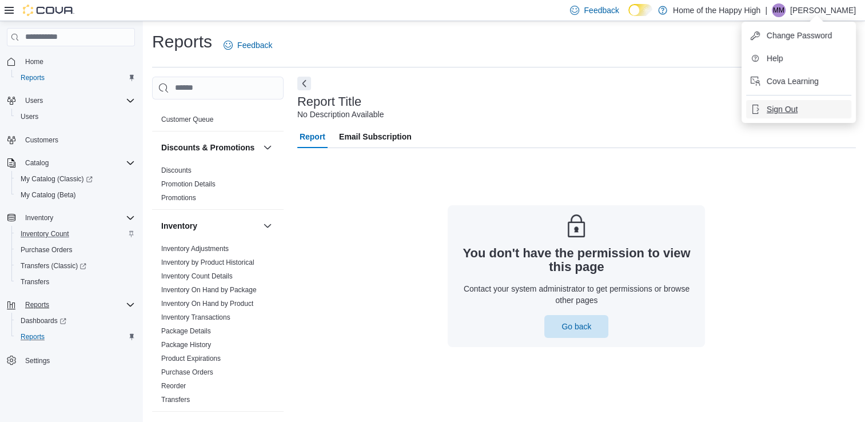
click at [776, 116] on button "Sign Out" at bounding box center [798, 109] width 105 height 18
